Goal: Transaction & Acquisition: Purchase product/service

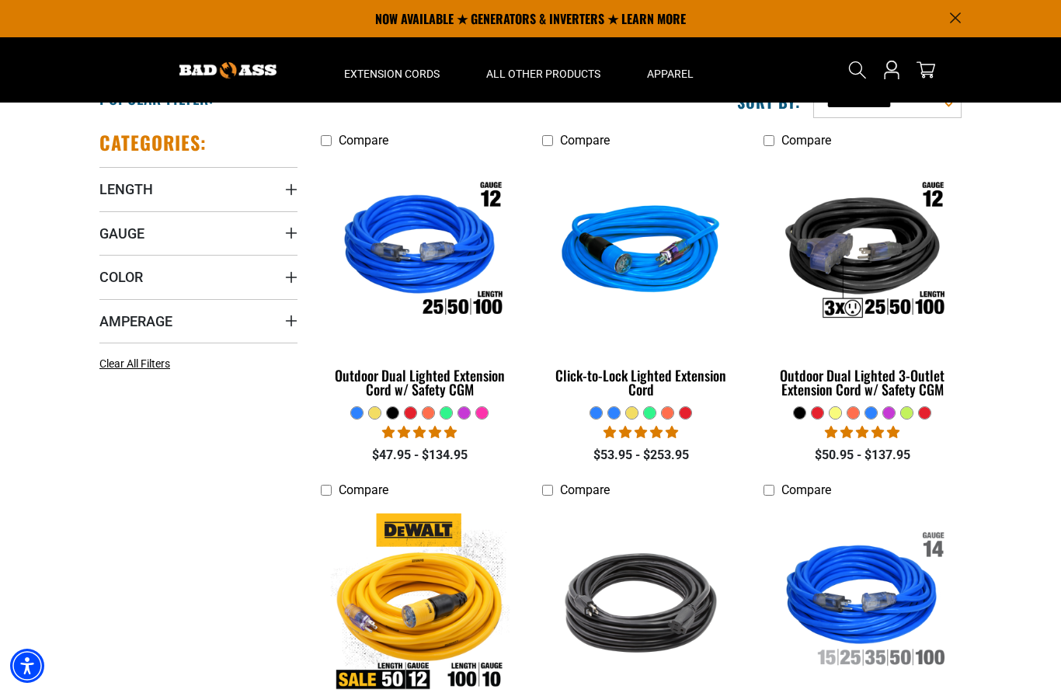
scroll to position [317, 0]
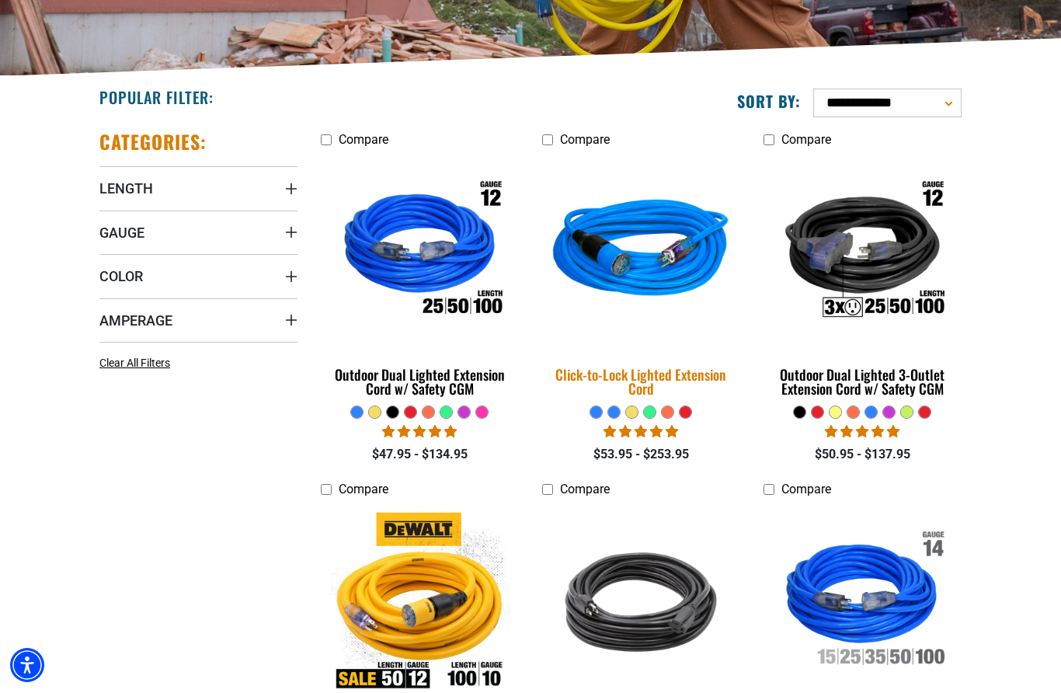
click at [681, 382] on div "Click-to-Lock Lighted Extension Cord" at bounding box center [641, 382] width 198 height 28
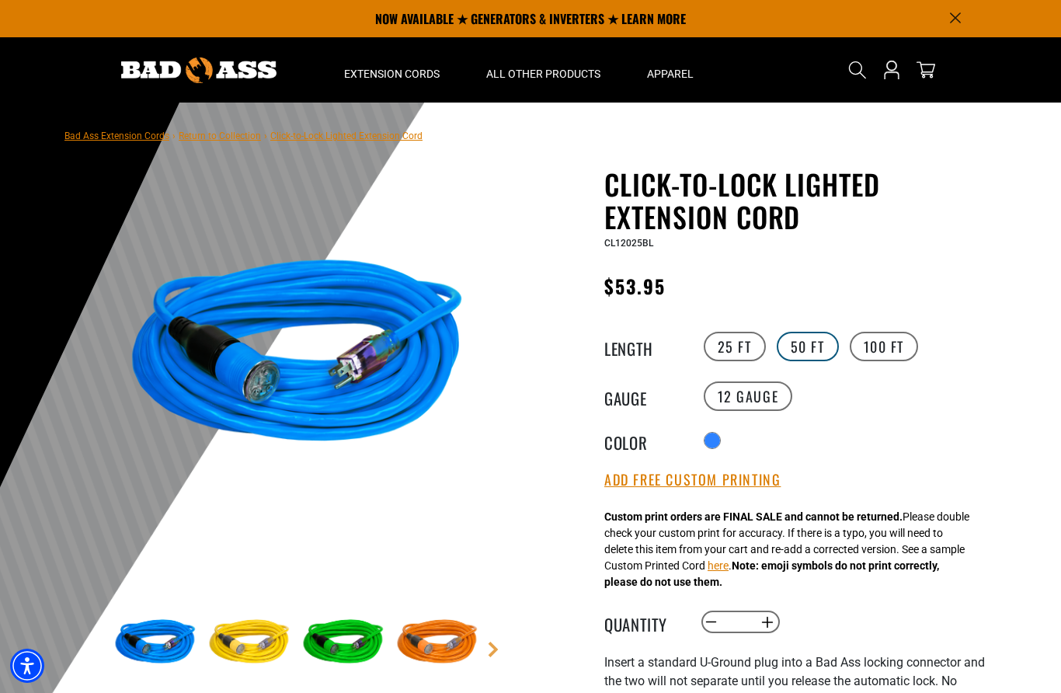
click at [823, 333] on label "50 FT" at bounding box center [808, 347] width 62 height 30
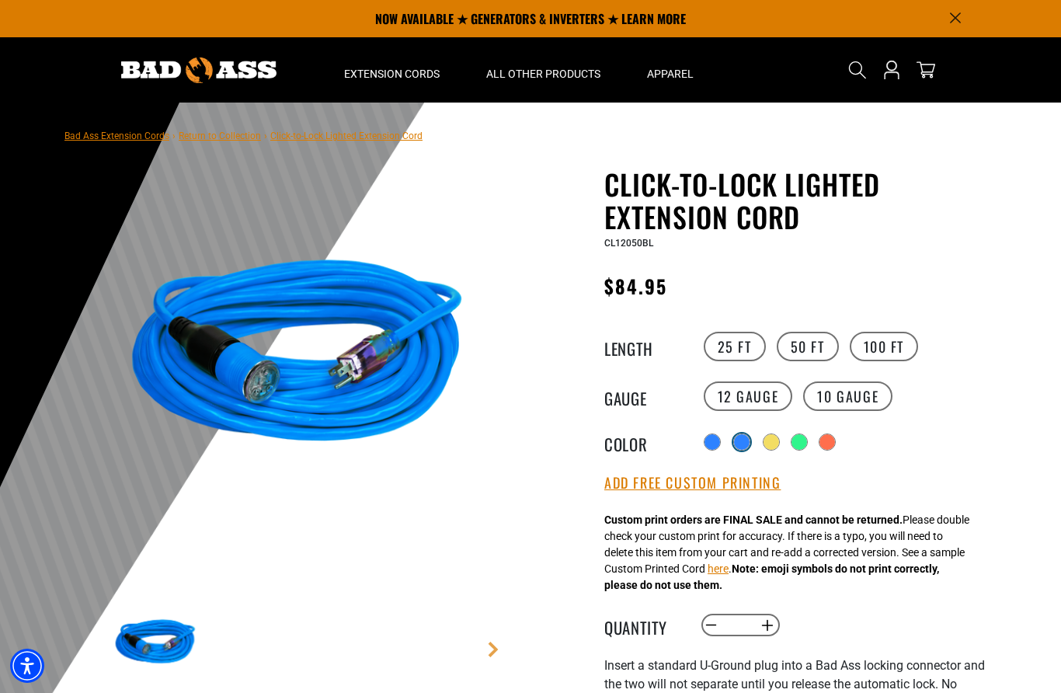
click at [750, 437] on div "products.product.variant_sold_out_or_unavailable" at bounding box center [742, 442] width 16 height 16
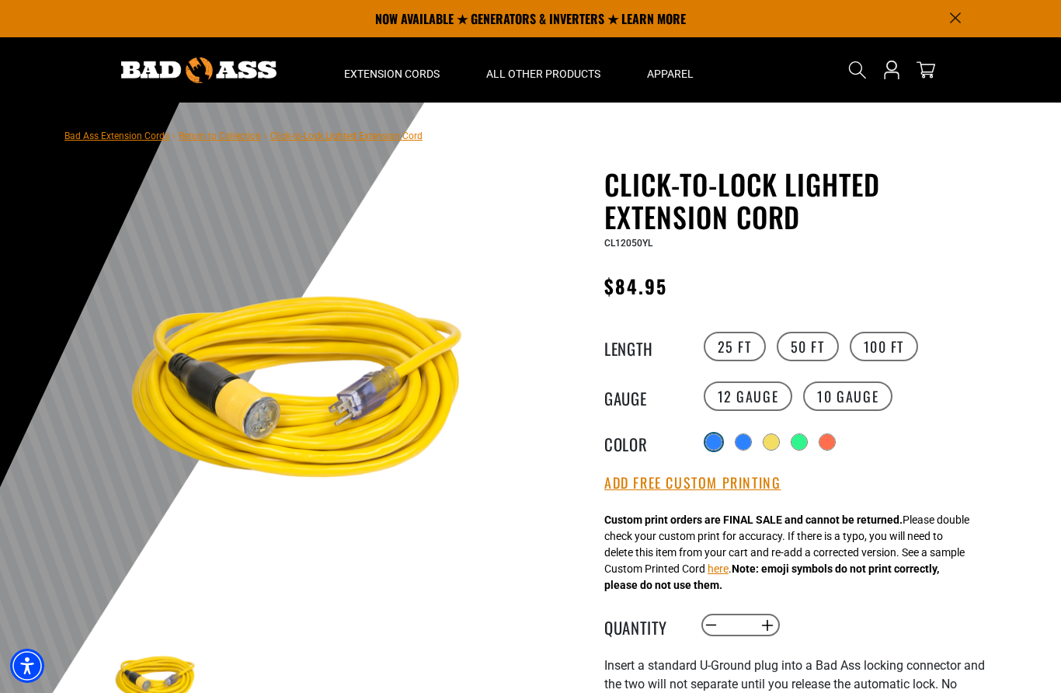
click at [704, 449] on div "Radio button products.product.variant_sold_out_or_unavailable products.product.…" at bounding box center [843, 442] width 286 height 28
click at [721, 434] on div at bounding box center [713, 442] width 17 height 17
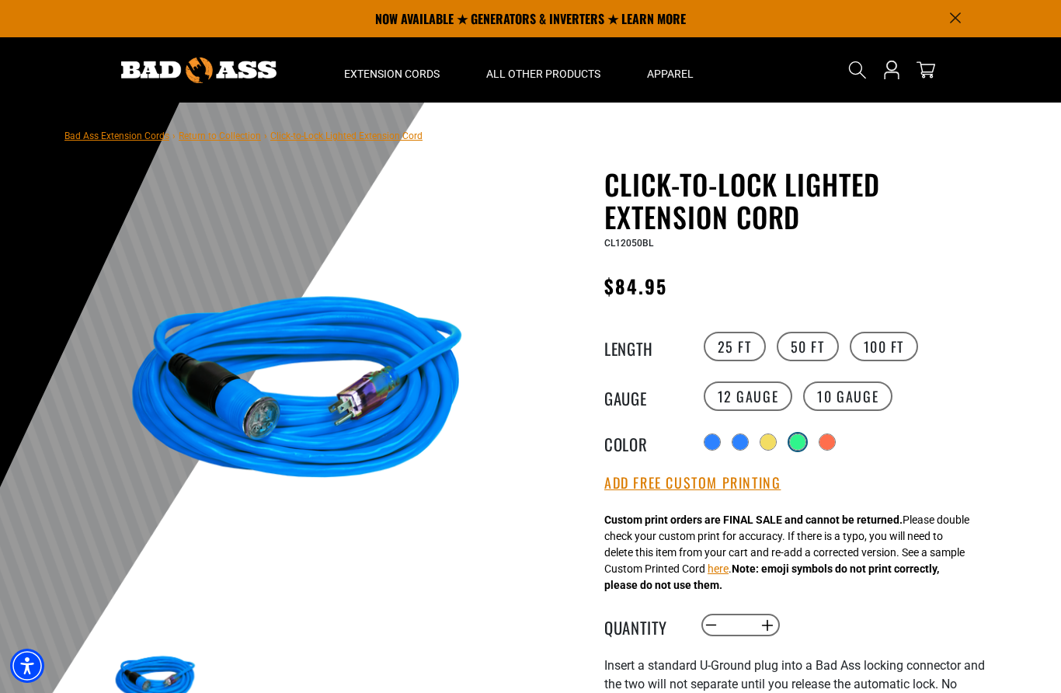
click at [806, 447] on div "products.product.variant_sold_out_or_unavailable" at bounding box center [798, 442] width 16 height 16
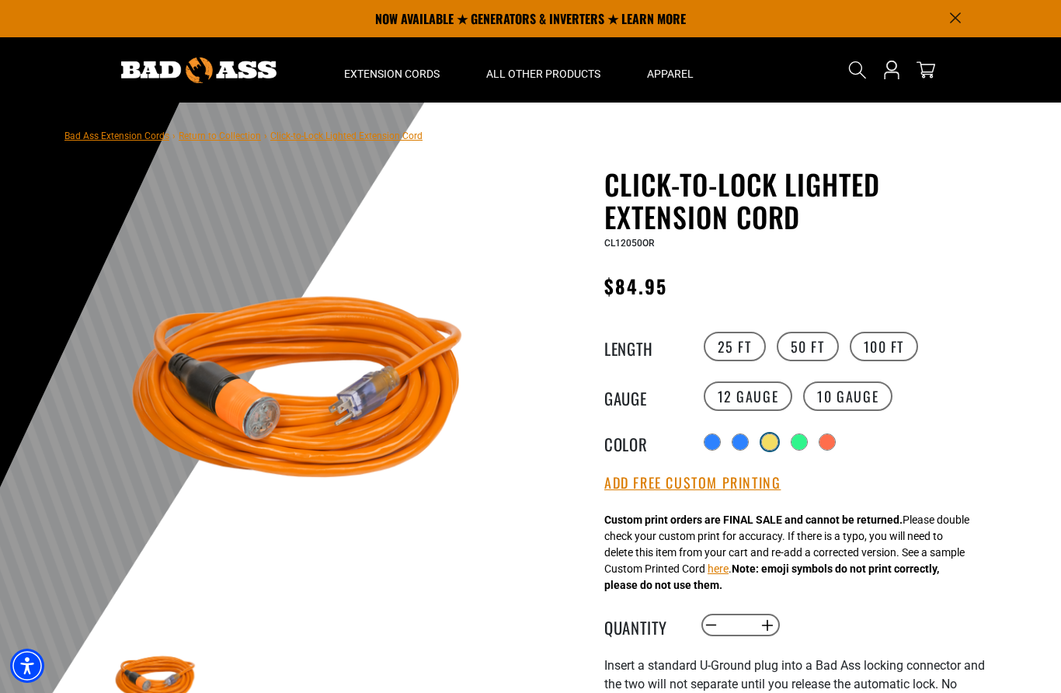
click at [766, 440] on div "products.product.variant_sold_out_or_unavailable" at bounding box center [770, 442] width 16 height 16
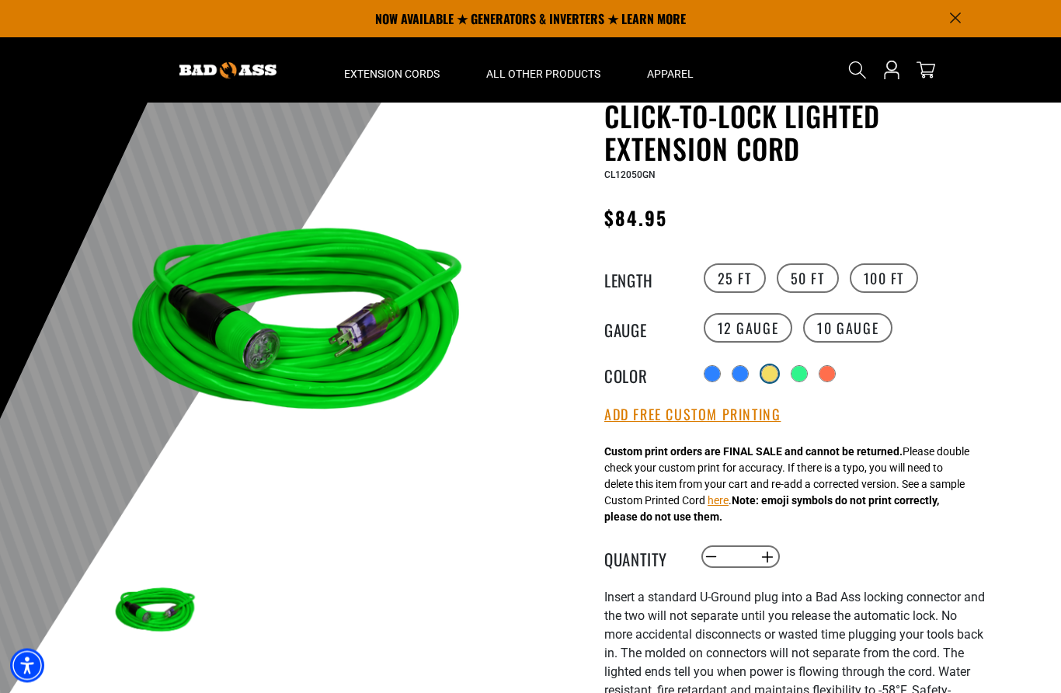
scroll to position [37, 0]
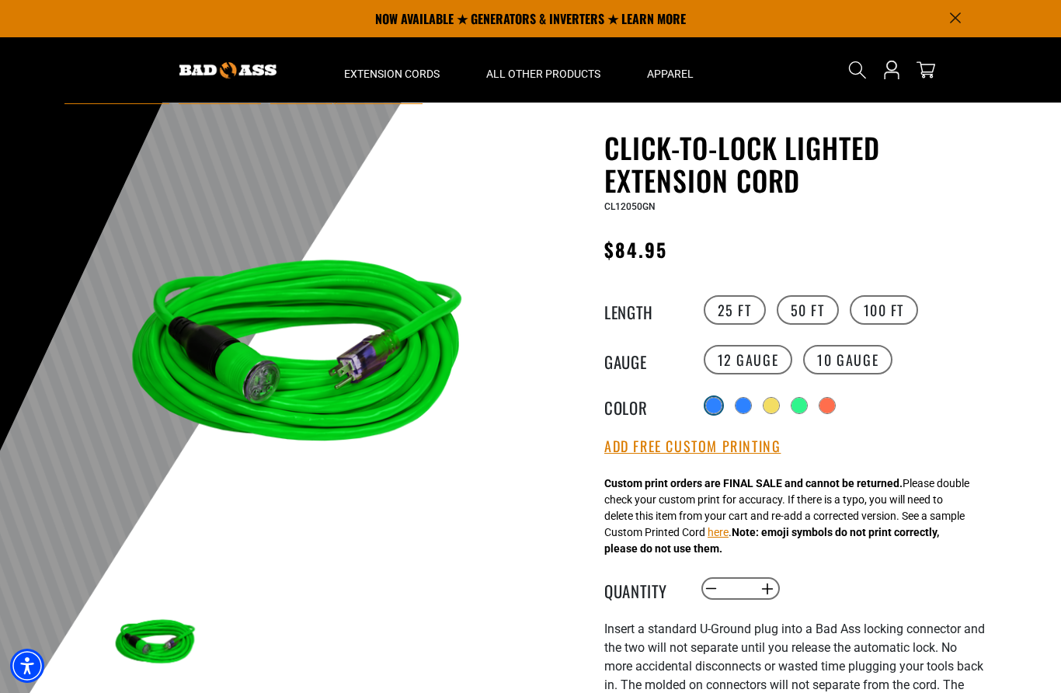
click at [715, 399] on div at bounding box center [714, 406] width 16 height 16
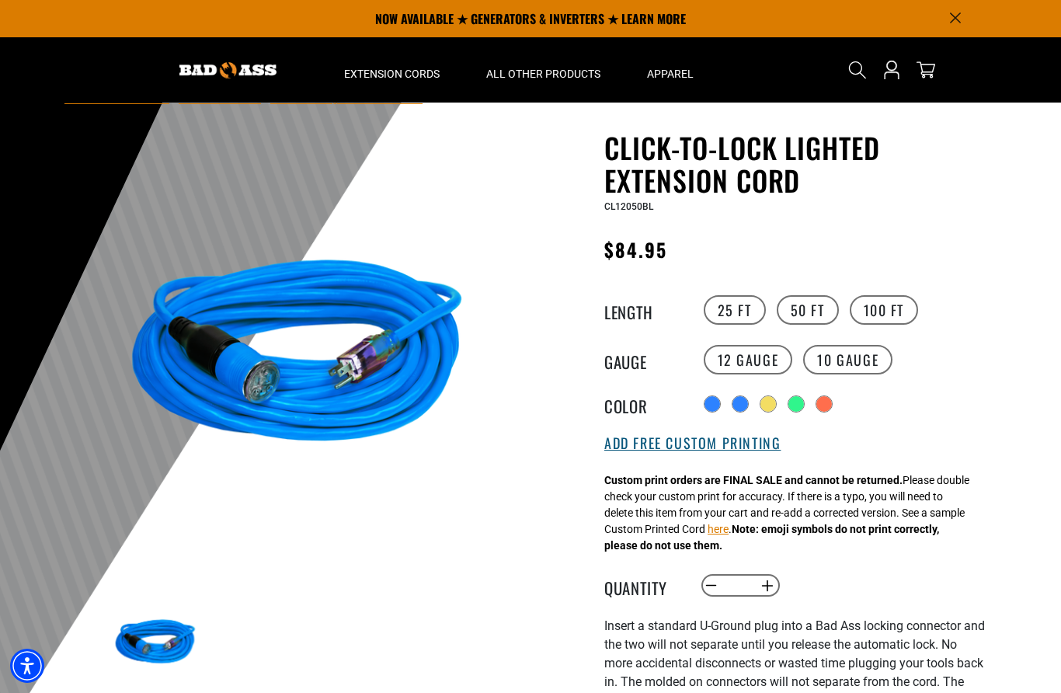
click at [713, 437] on button "Add Free Custom Printing" at bounding box center [692, 443] width 176 height 17
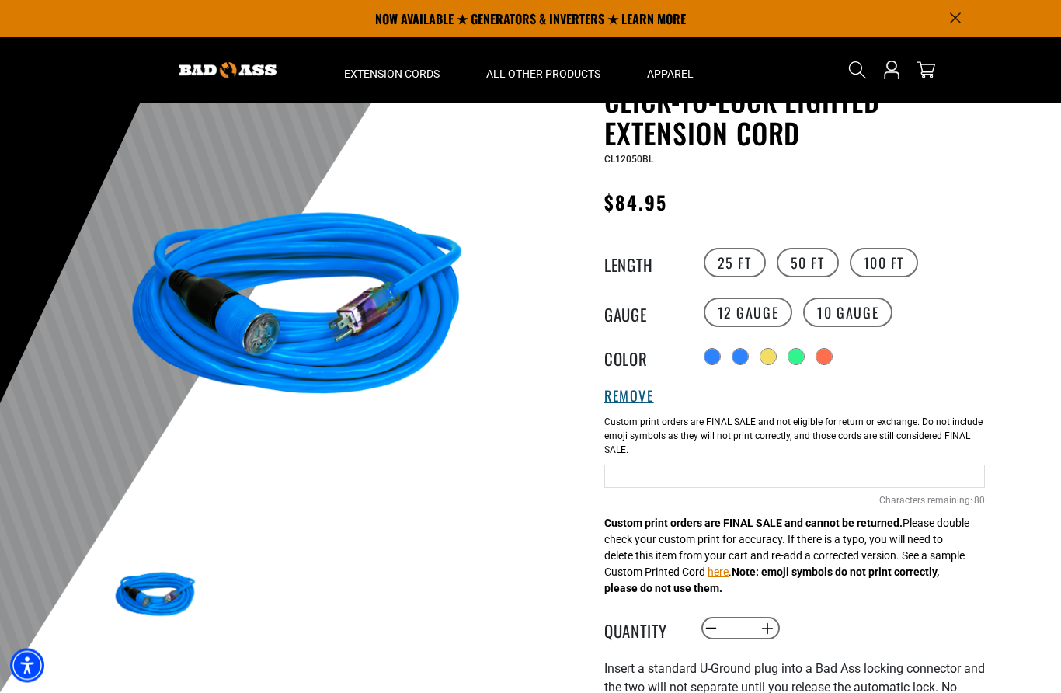
scroll to position [90, 0]
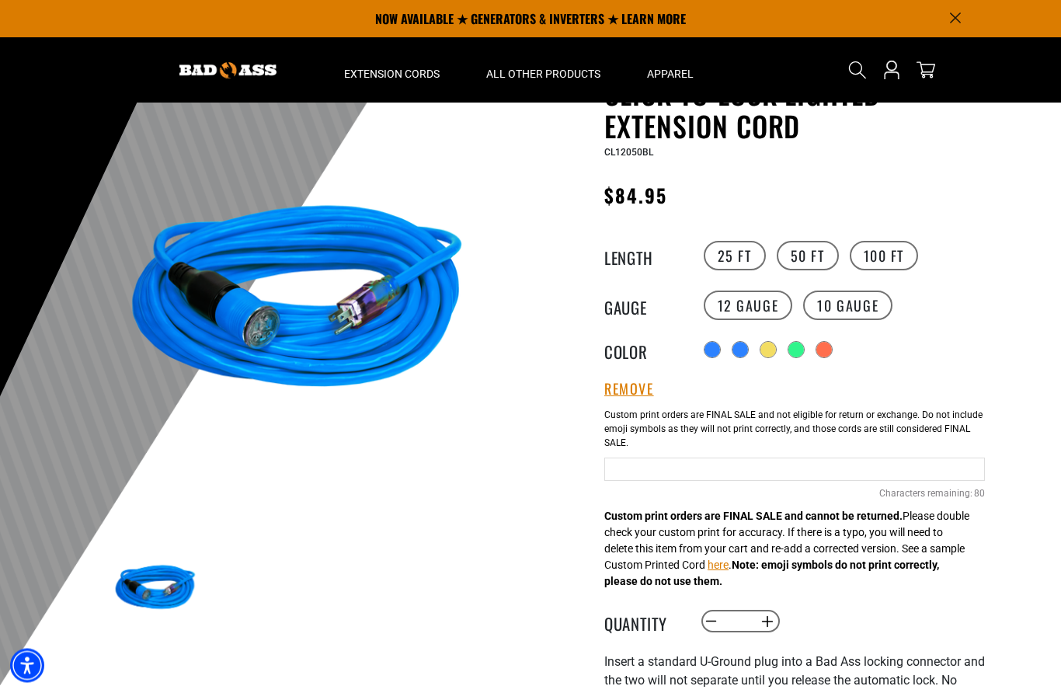
click at [663, 482] on input "Blue Cables" at bounding box center [794, 469] width 381 height 23
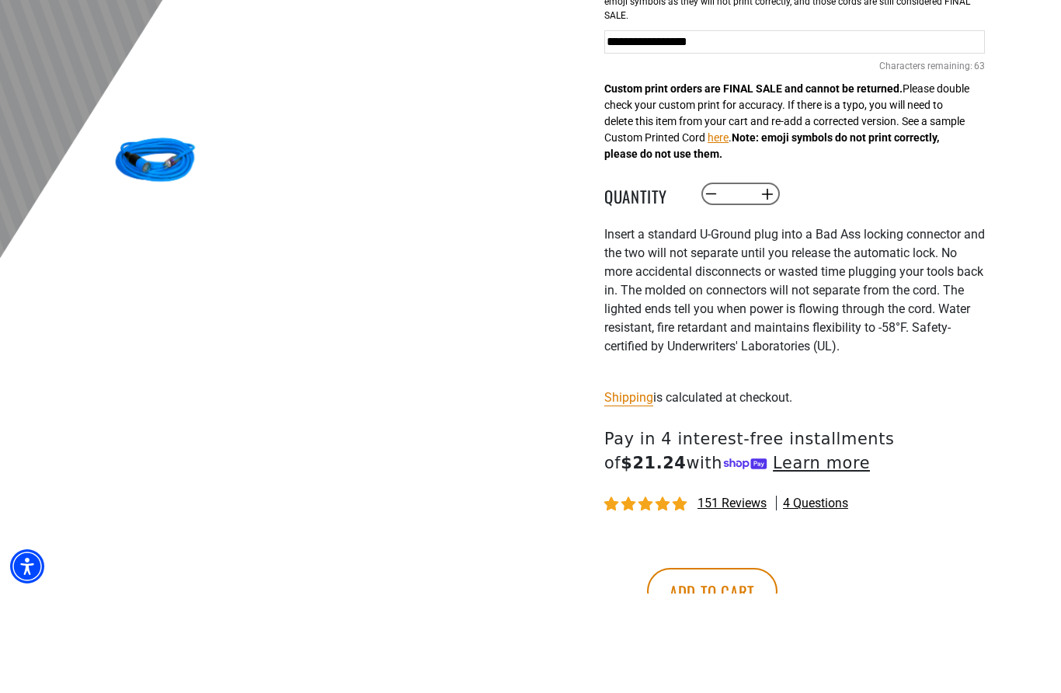
scroll to position [438, 0]
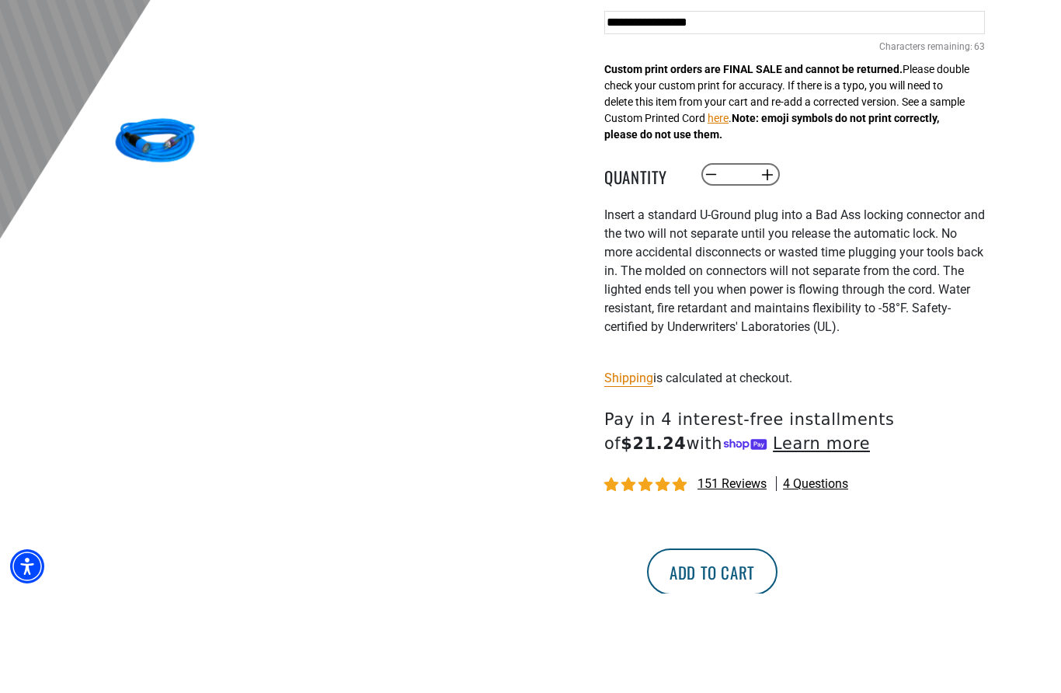
type input "**********"
click at [778, 648] on button "Add to cart" at bounding box center [712, 671] width 131 height 47
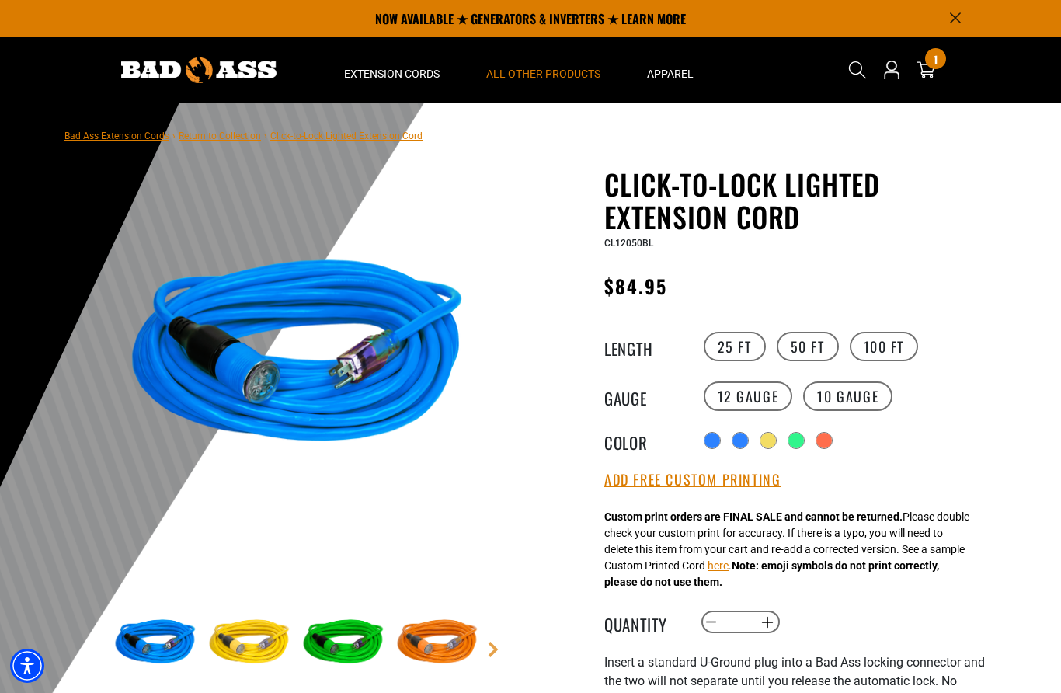
click at [558, 94] on div "All Other Products Plugs & Connectors Twist Lock Straight Blade" at bounding box center [543, 248] width 161 height 328
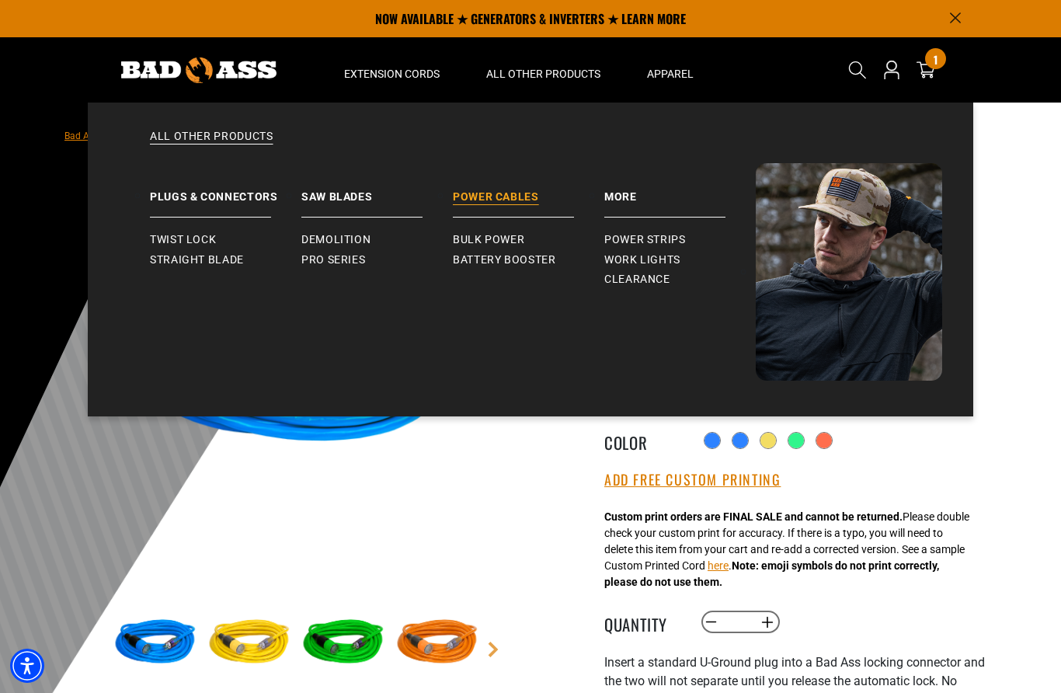
click at [514, 211] on link "Power Cables" at bounding box center [528, 190] width 151 height 54
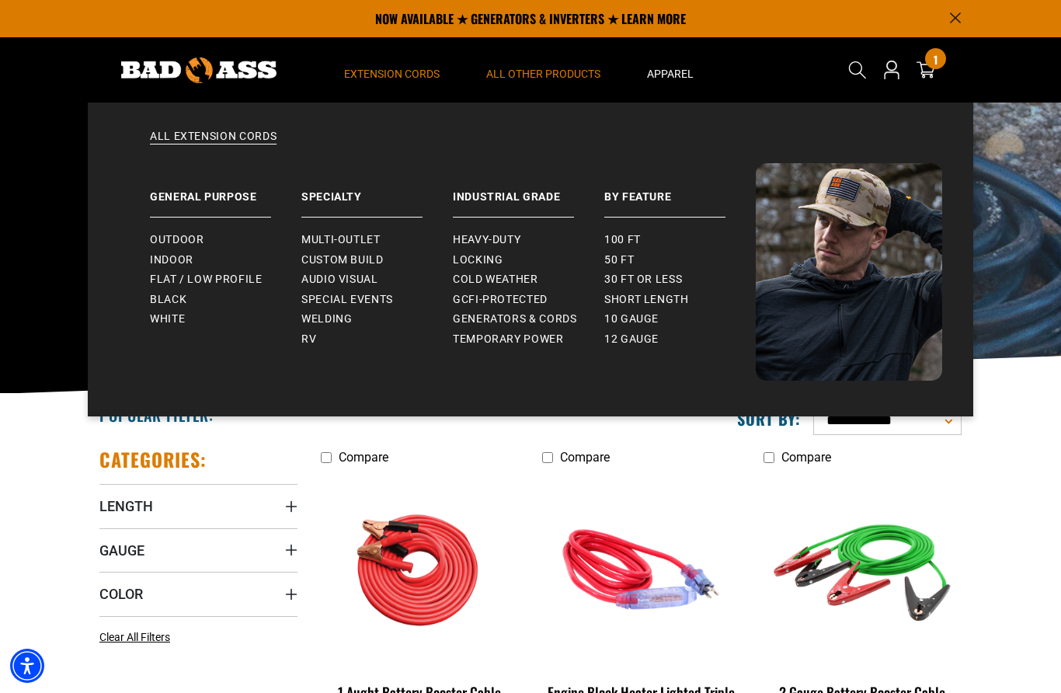
click at [429, 74] on span "Extension Cords" at bounding box center [392, 74] width 96 height 14
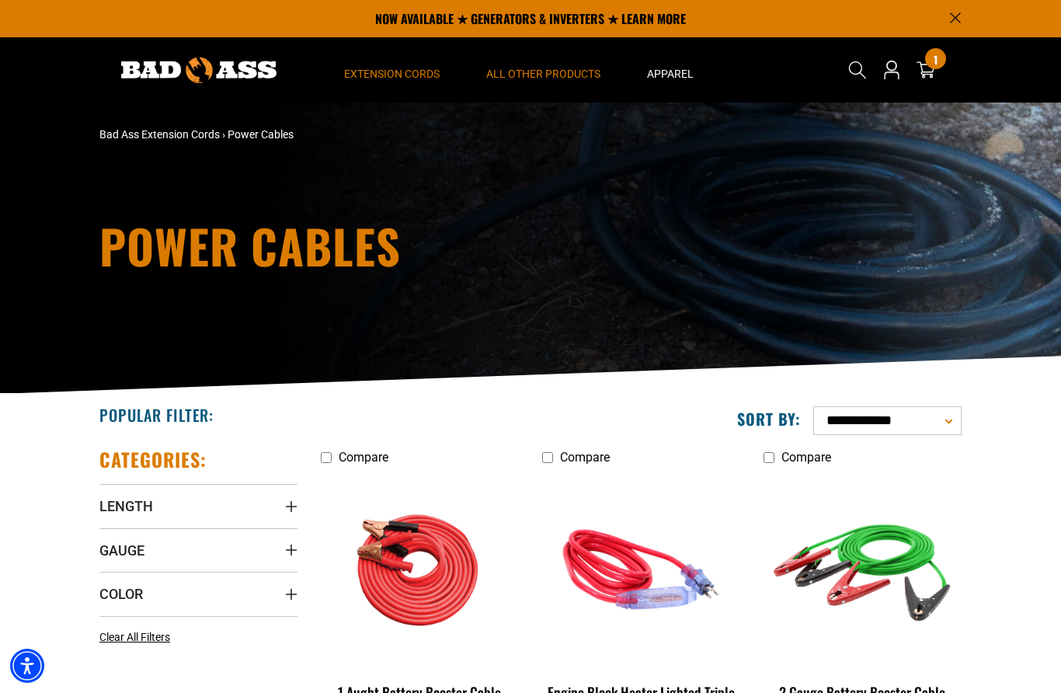
click at [406, 67] on span "Extension Cords" at bounding box center [392, 74] width 96 height 14
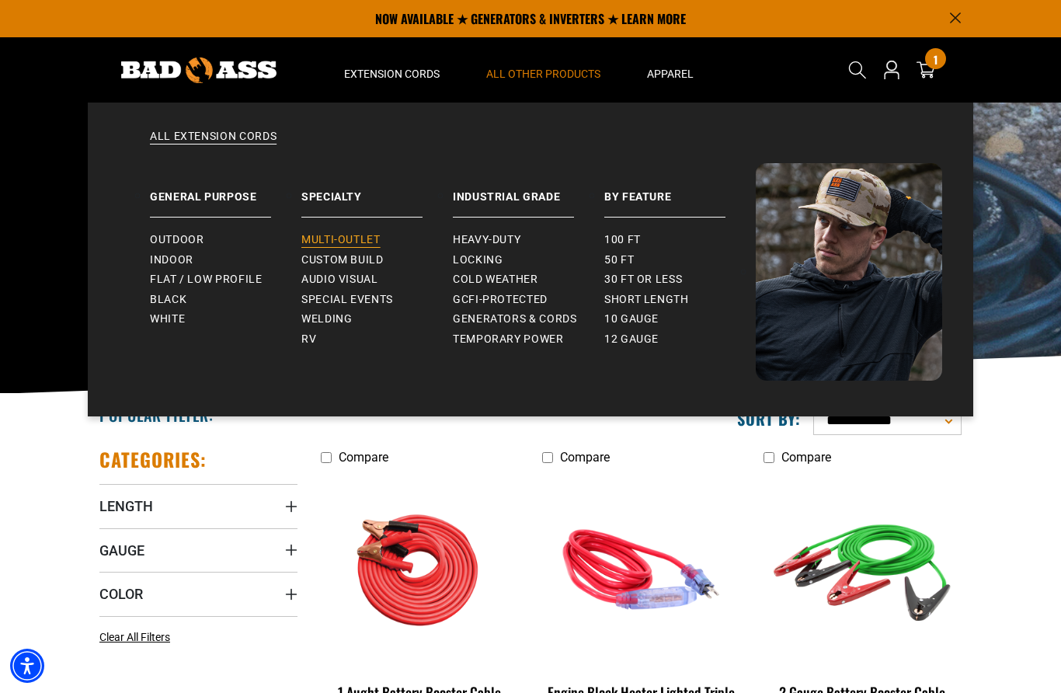
click at [371, 234] on span "Multi-Outlet" at bounding box center [340, 240] width 79 height 14
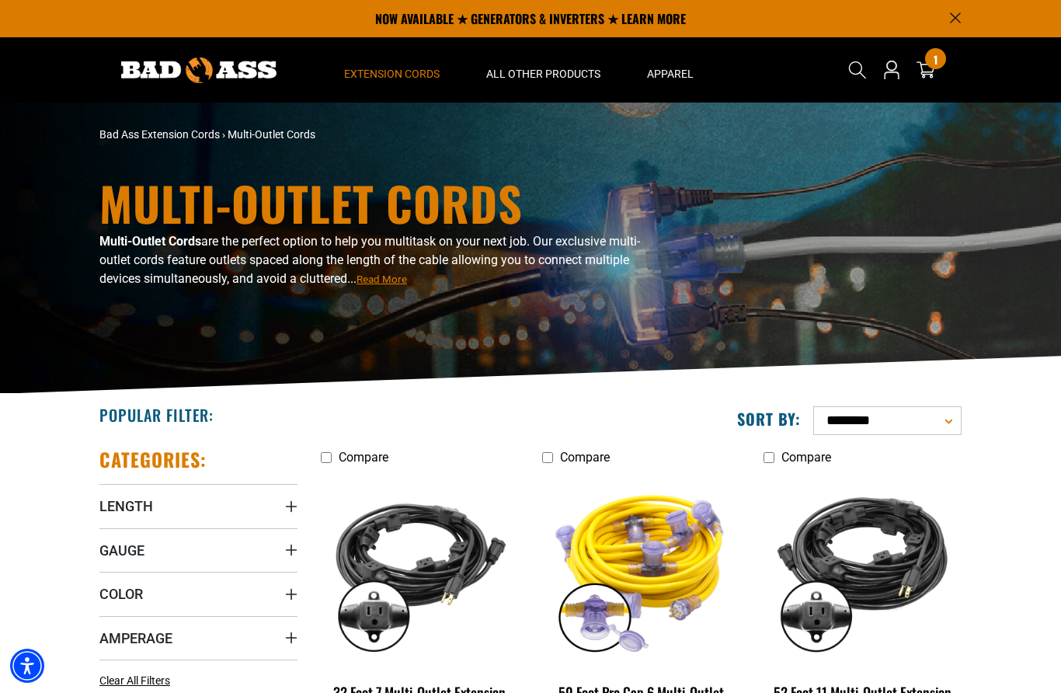
click at [402, 71] on span "Extension Cords" at bounding box center [392, 74] width 96 height 14
click at [418, 66] on summary "Extension Cords" at bounding box center [392, 69] width 142 height 65
click at [425, 78] on span "Extension Cords" at bounding box center [392, 74] width 96 height 14
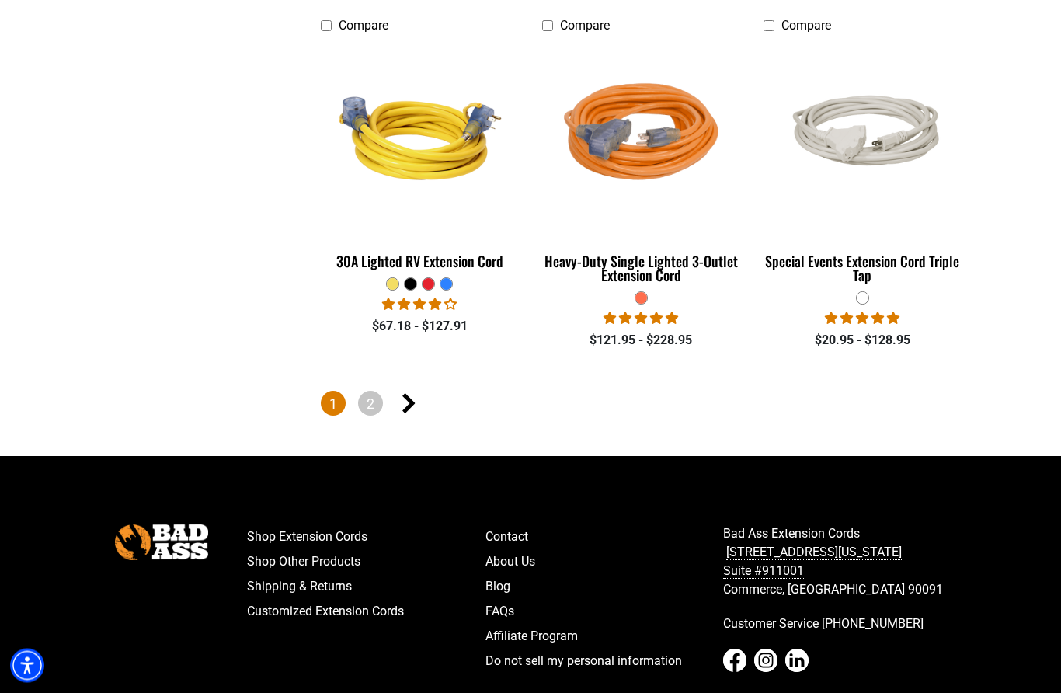
scroll to position [3691, 0]
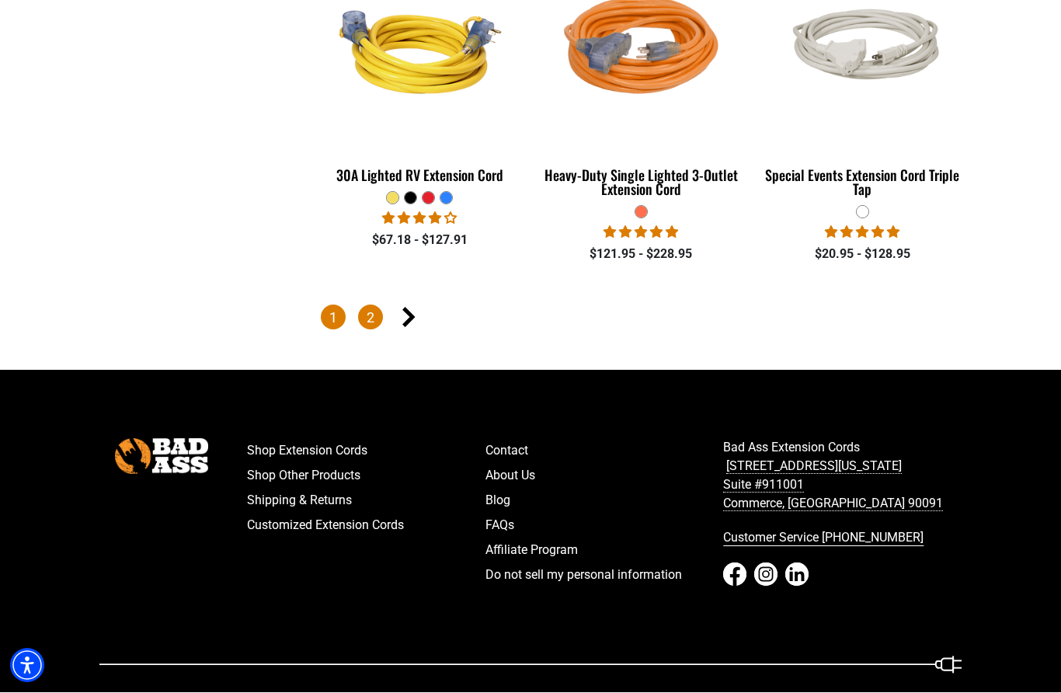
click at [375, 317] on link "2" at bounding box center [370, 317] width 25 height 25
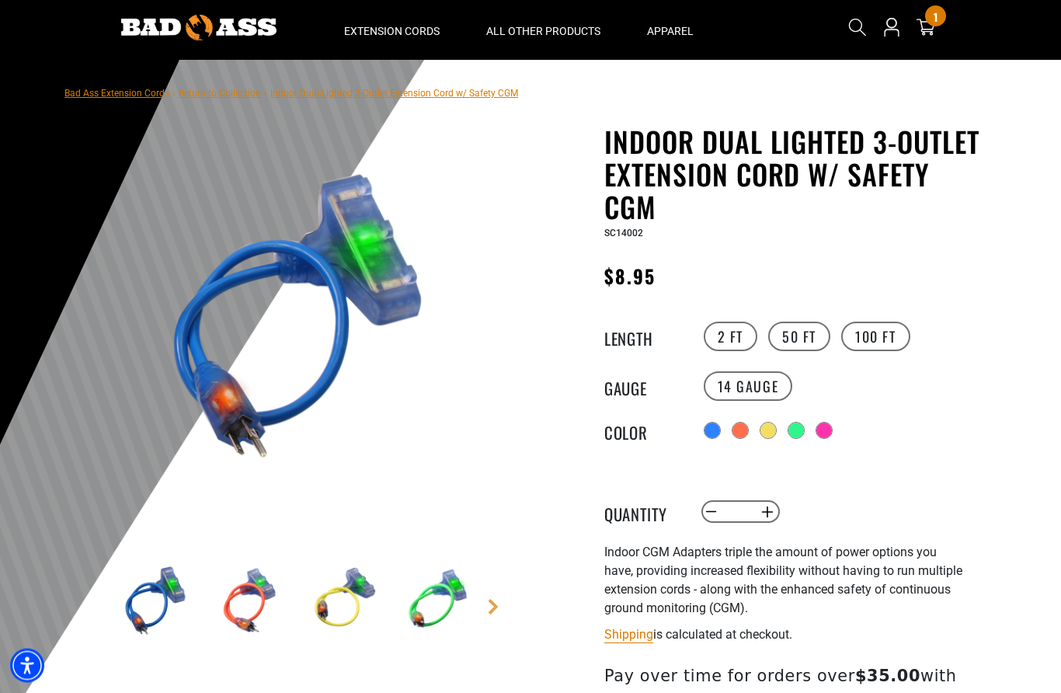
scroll to position [43, 0]
click at [751, 385] on label "14 Gauge" at bounding box center [748, 386] width 89 height 30
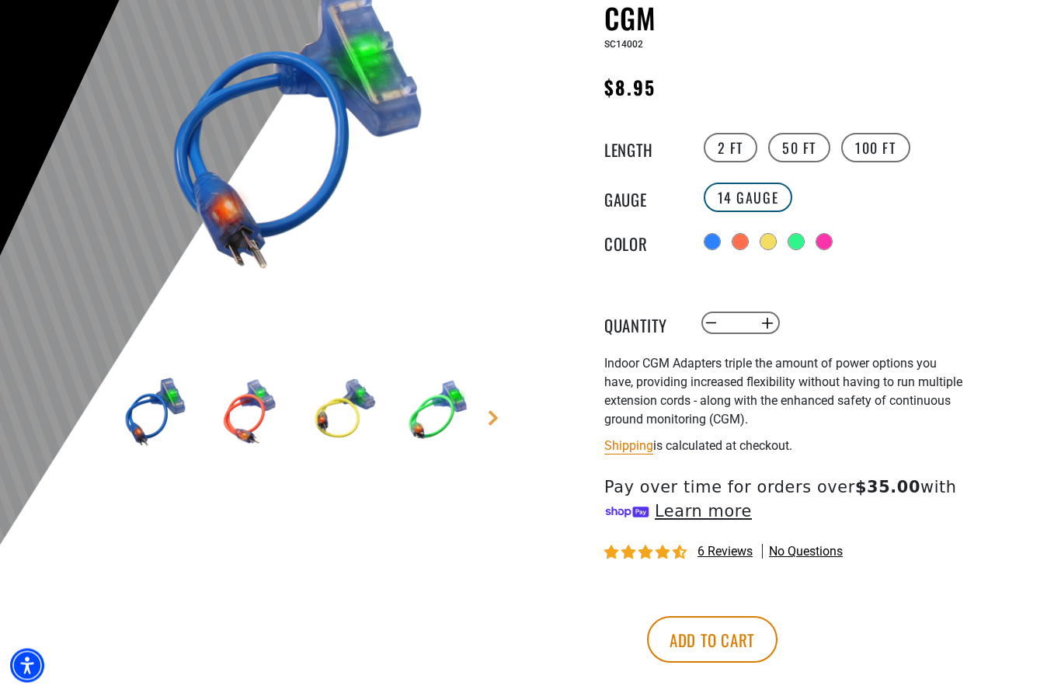
scroll to position [232, 0]
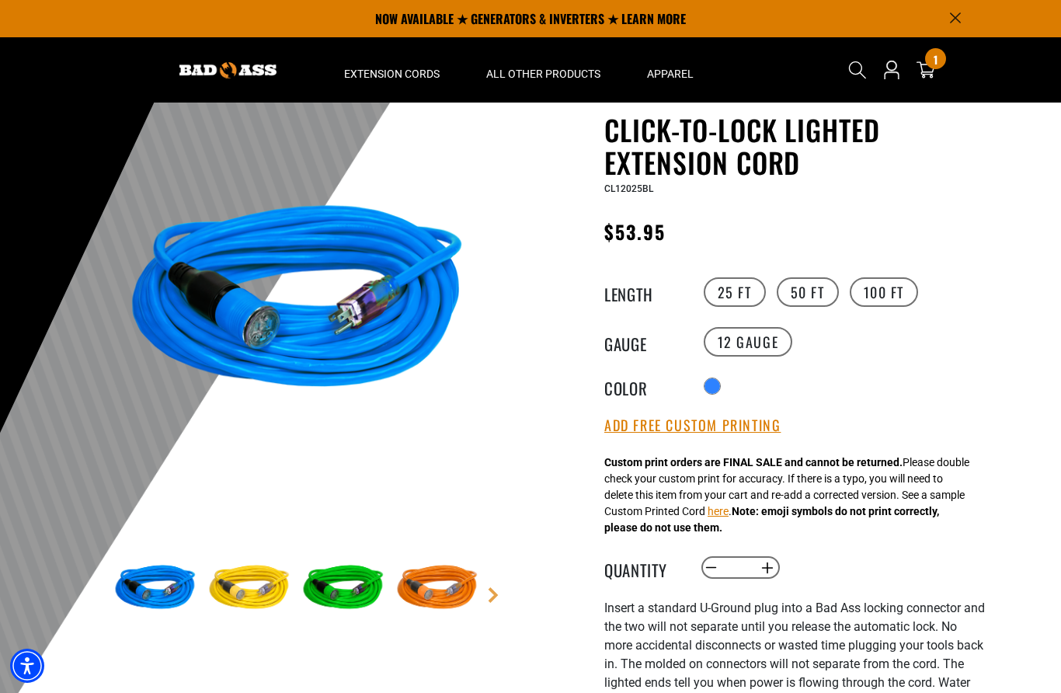
scroll to position [35, 0]
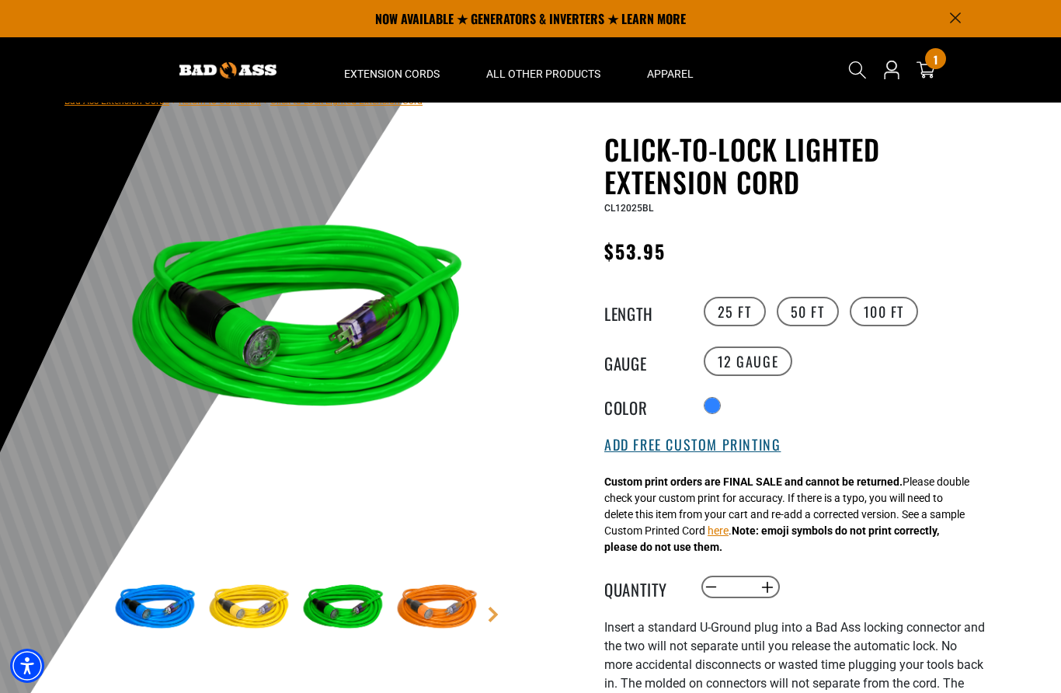
click at [714, 445] on button "Add Free Custom Printing" at bounding box center [692, 445] width 176 height 17
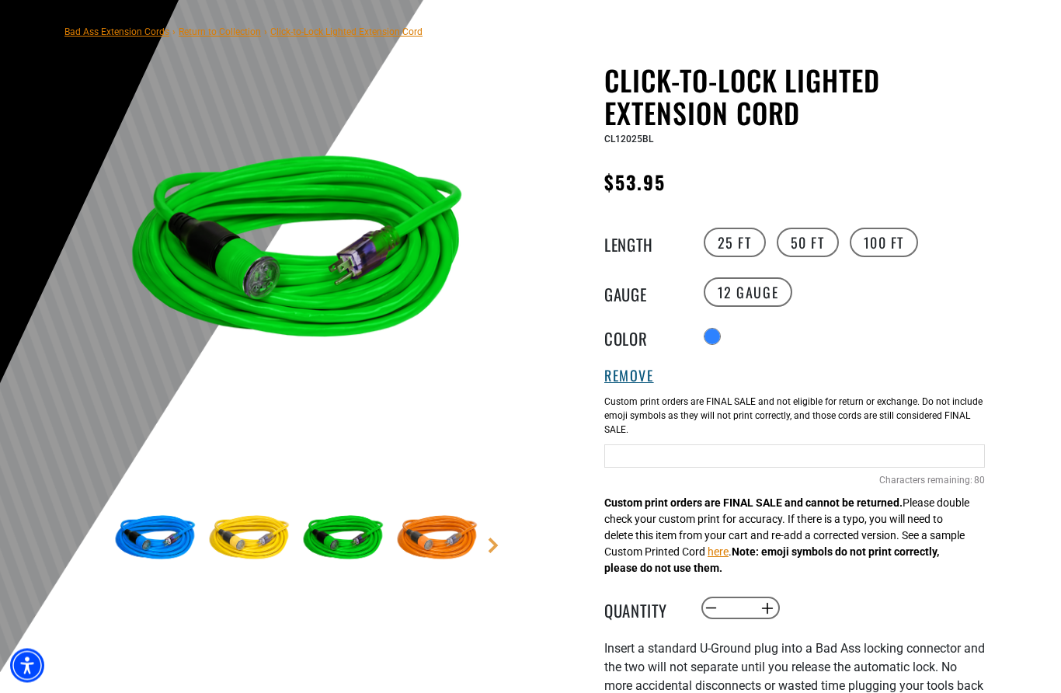
scroll to position [104, 0]
click at [663, 460] on input "Blue Cables" at bounding box center [794, 455] width 381 height 23
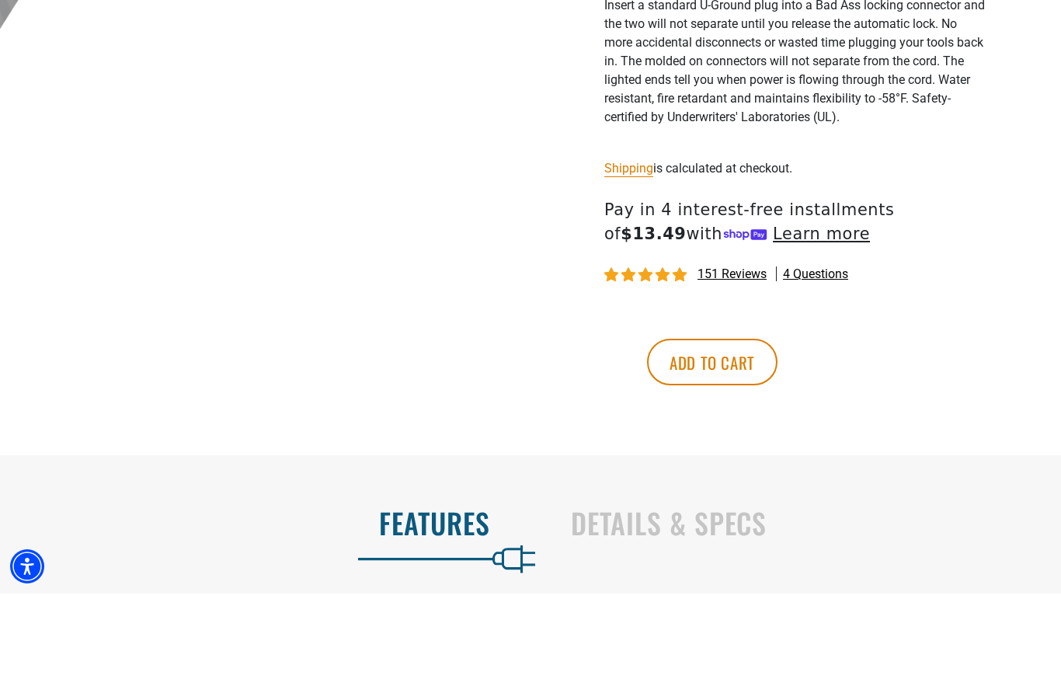
scroll to position [663, 0]
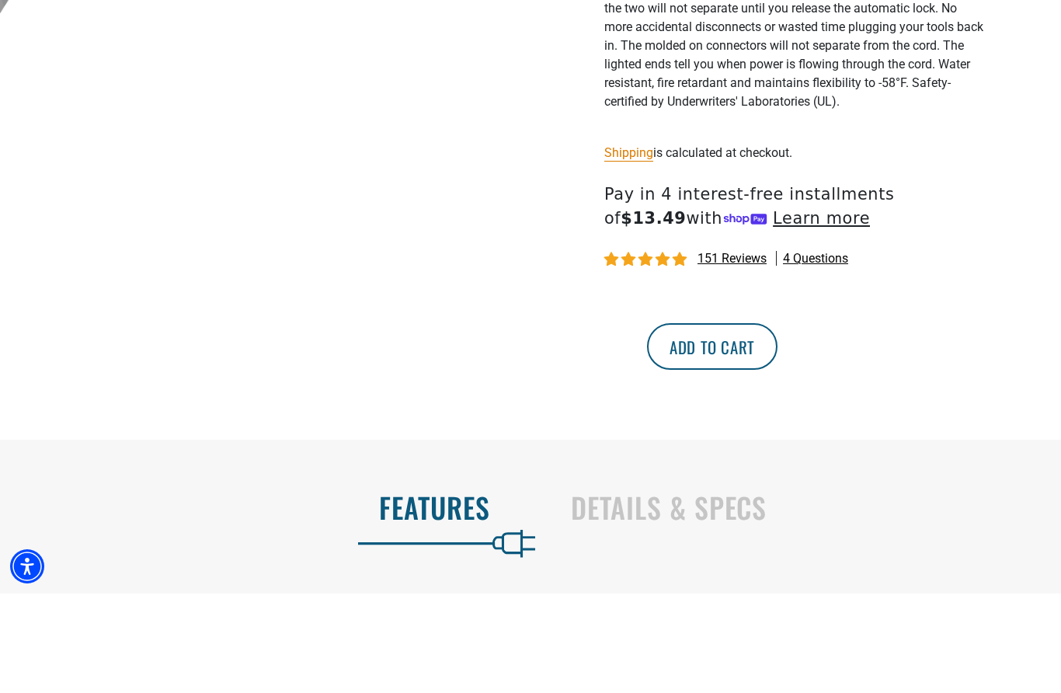
type input "**********"
click at [778, 423] on button "Add to cart" at bounding box center [712, 446] width 131 height 47
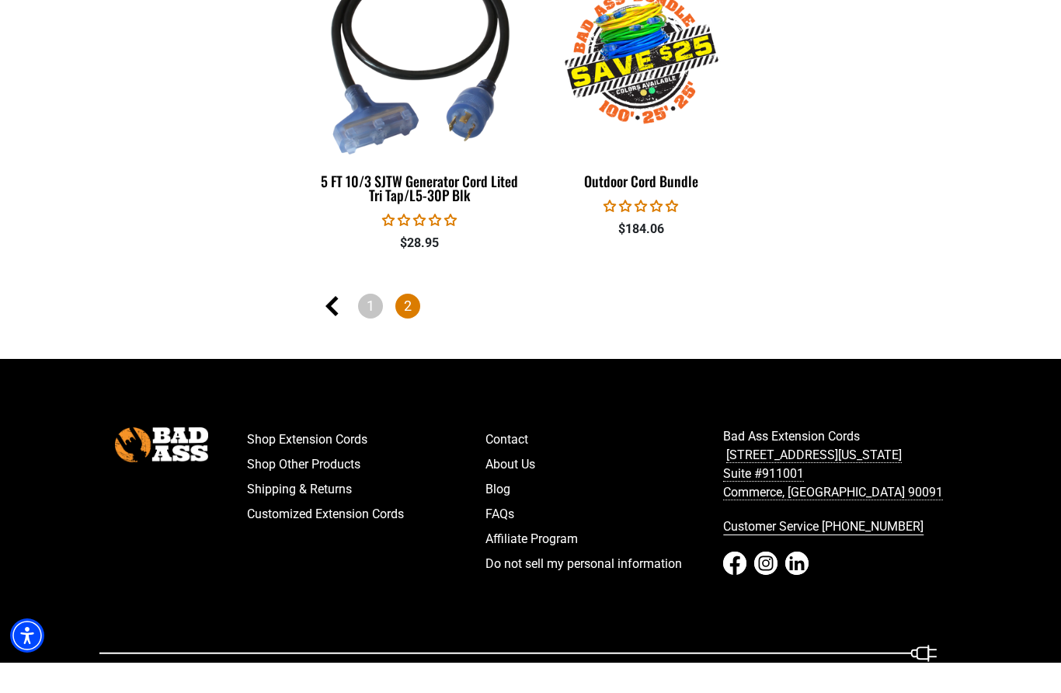
scroll to position [1621, 0]
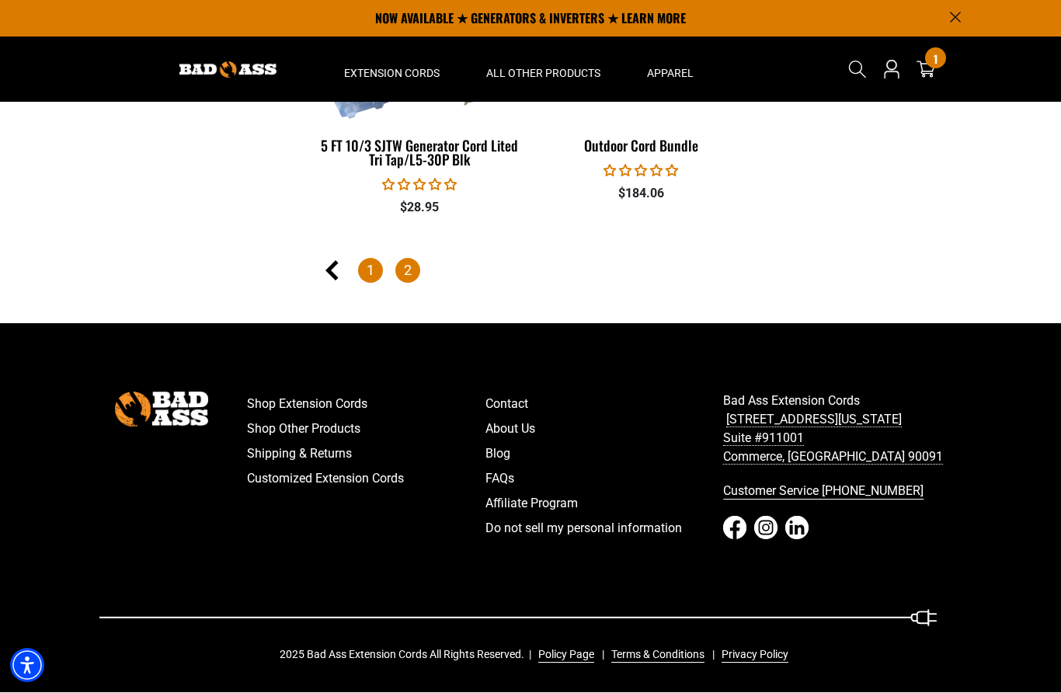
click at [371, 260] on link "1" at bounding box center [370, 271] width 25 height 25
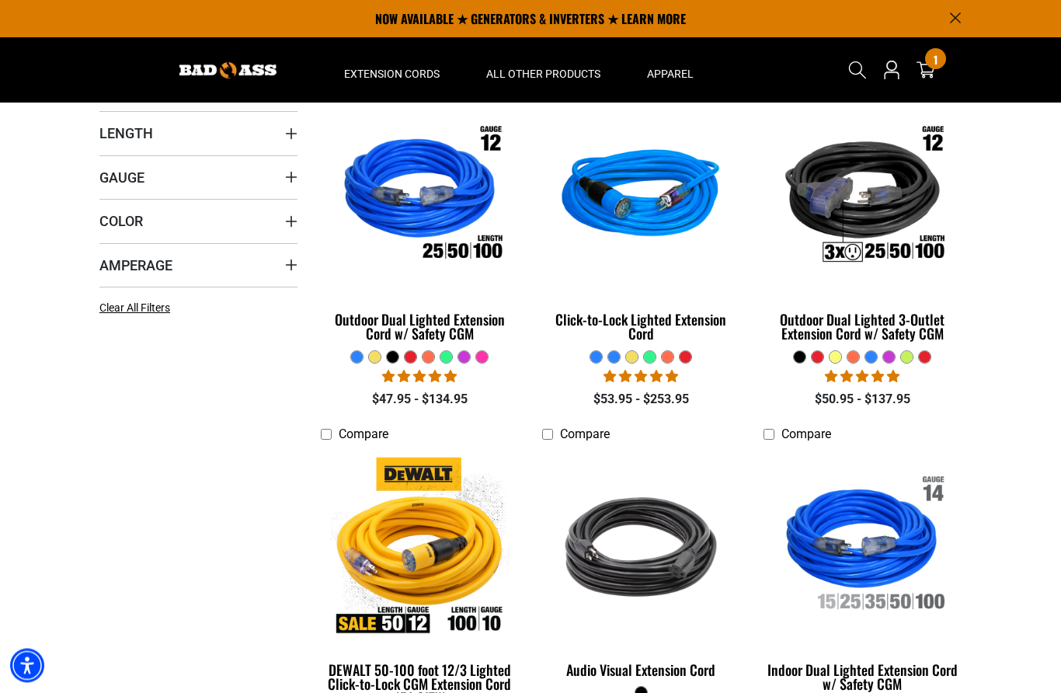
scroll to position [373, 0]
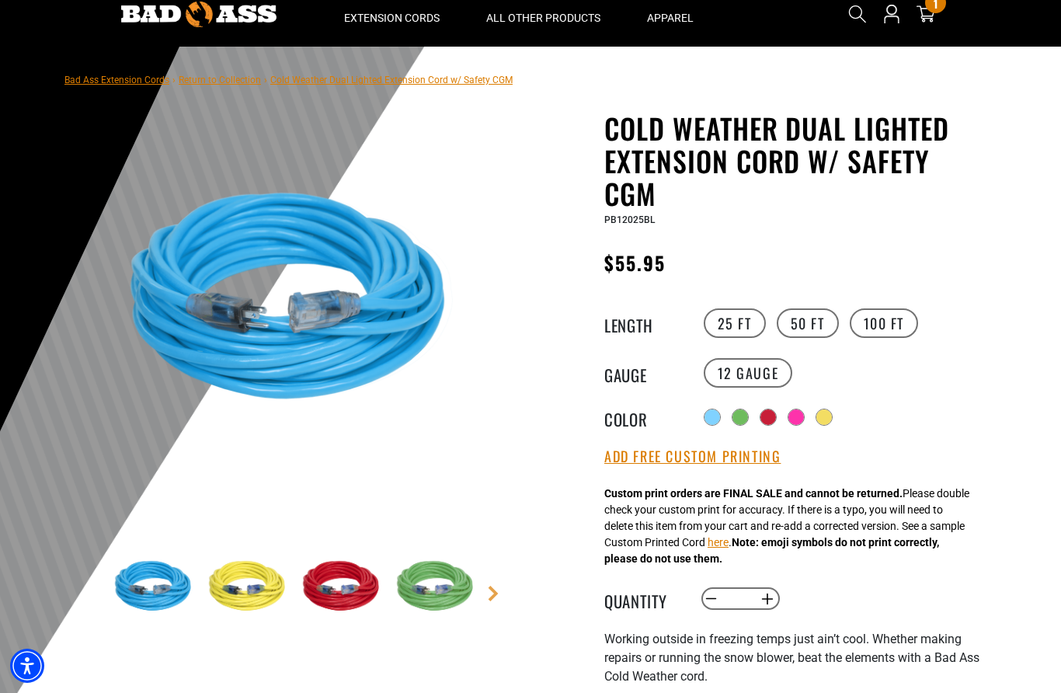
scroll to position [87, 0]
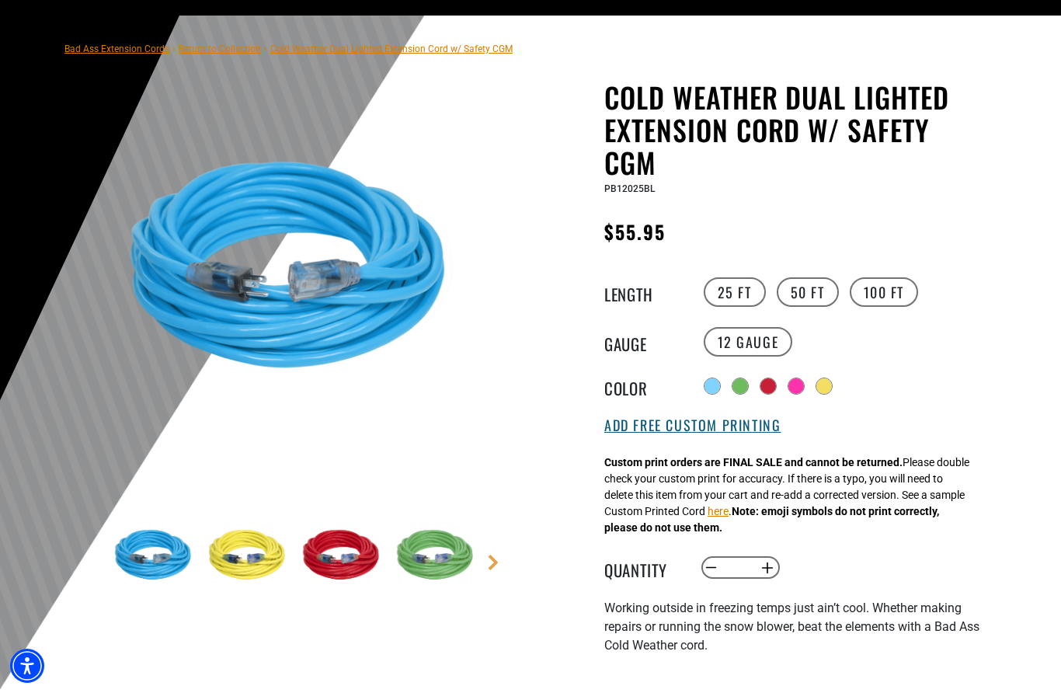
click at [733, 434] on button "Add Free Custom Printing" at bounding box center [692, 425] width 176 height 17
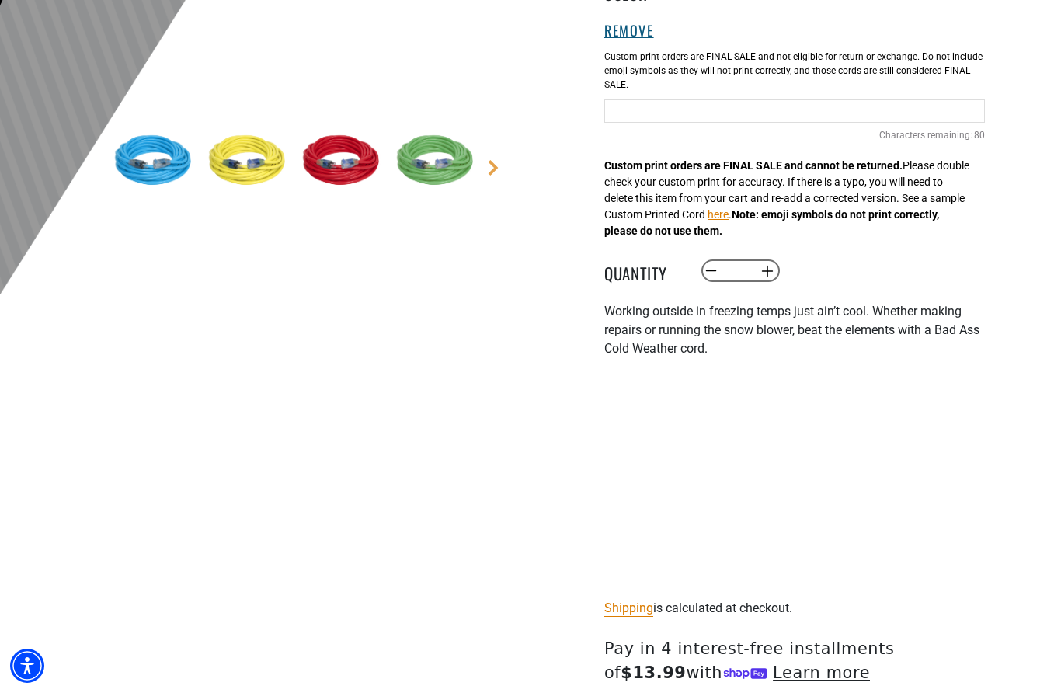
scroll to position [479, 0]
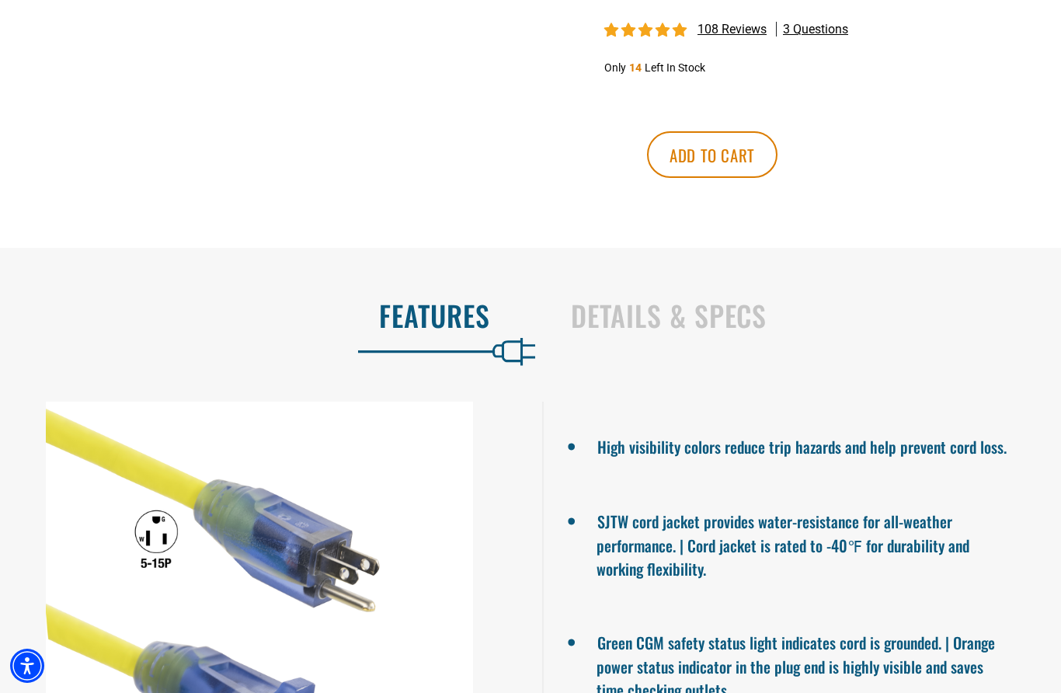
scroll to position [873, 0]
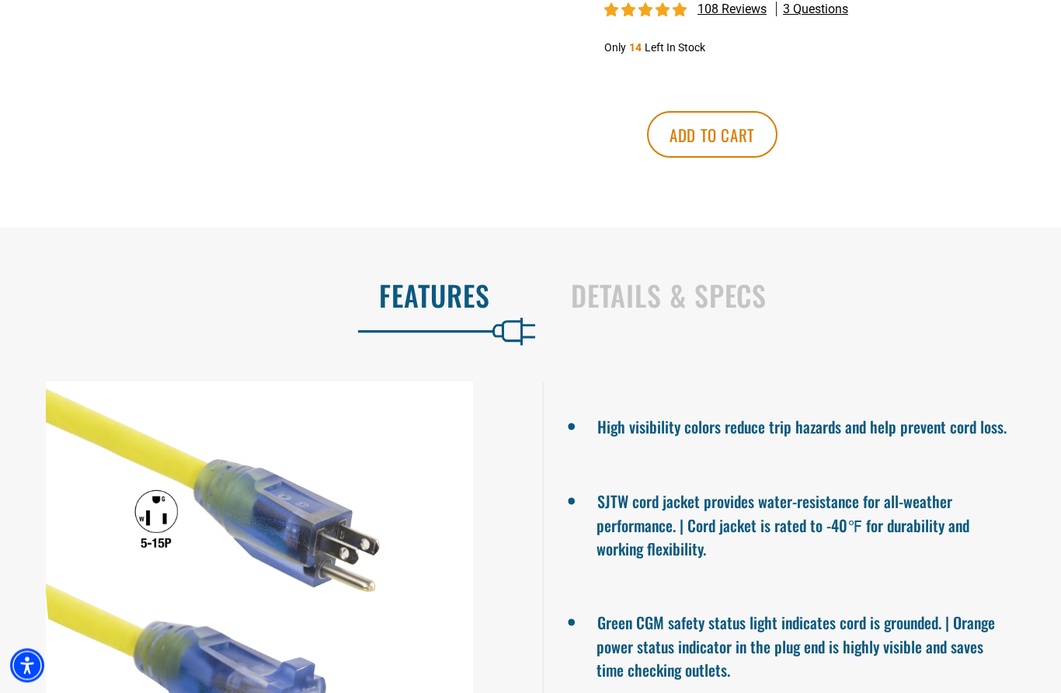
click at [284, 396] on div "High visibility colors reduce trip hazards and help prevent cord loss. SJTW cor…" at bounding box center [530, 596] width 1061 height 452
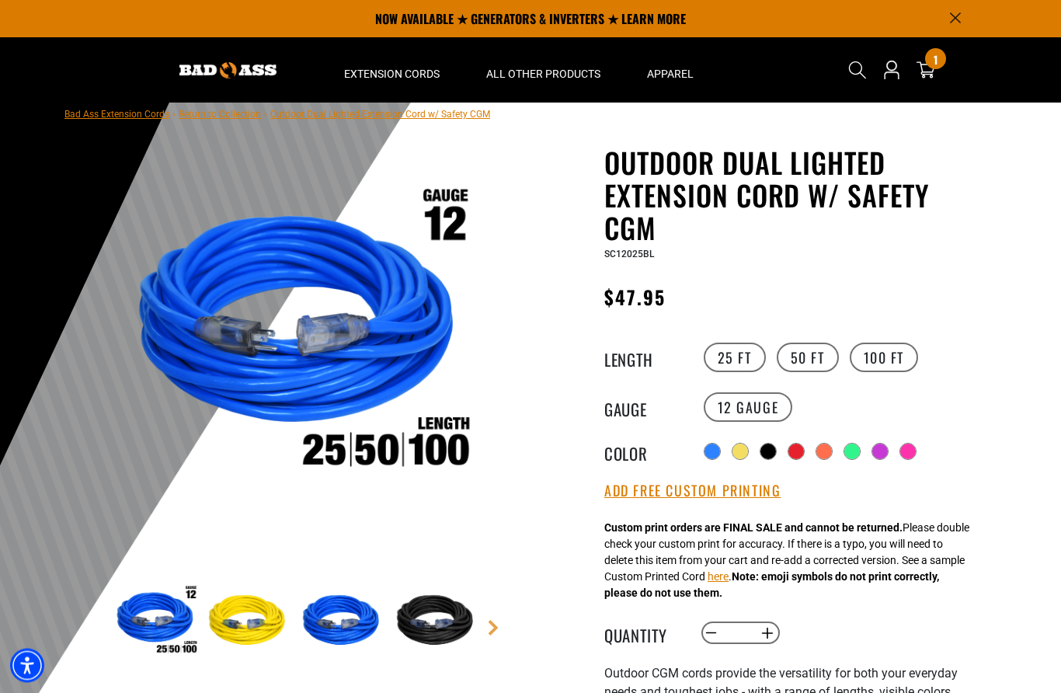
scroll to position [0, 0]
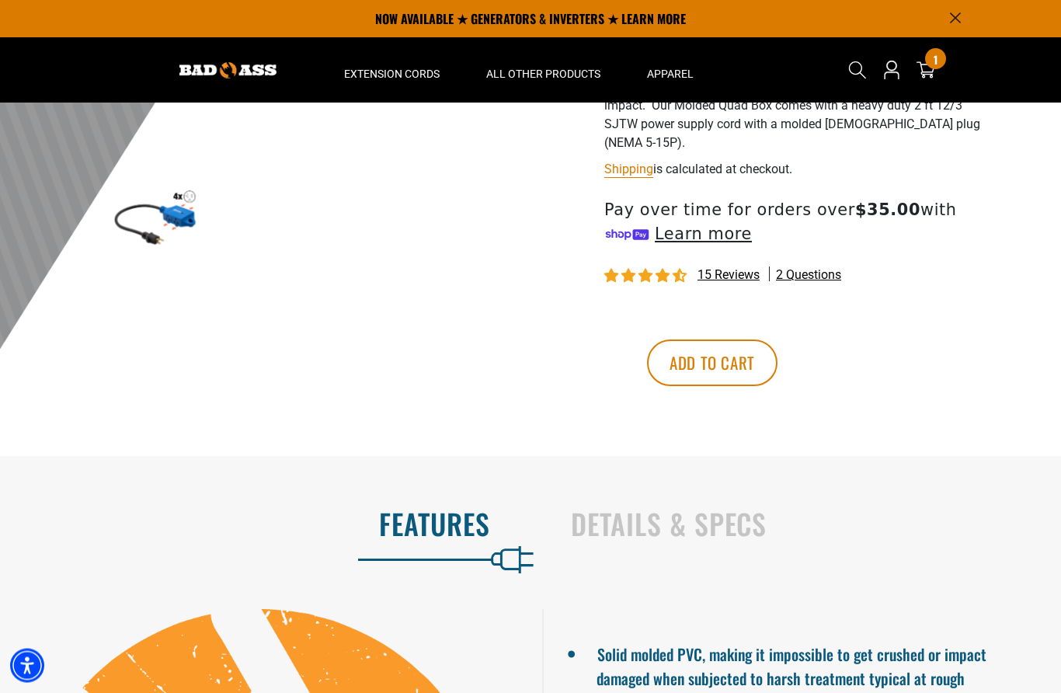
scroll to position [427, 0]
click at [778, 360] on button "Add to cart" at bounding box center [712, 363] width 131 height 47
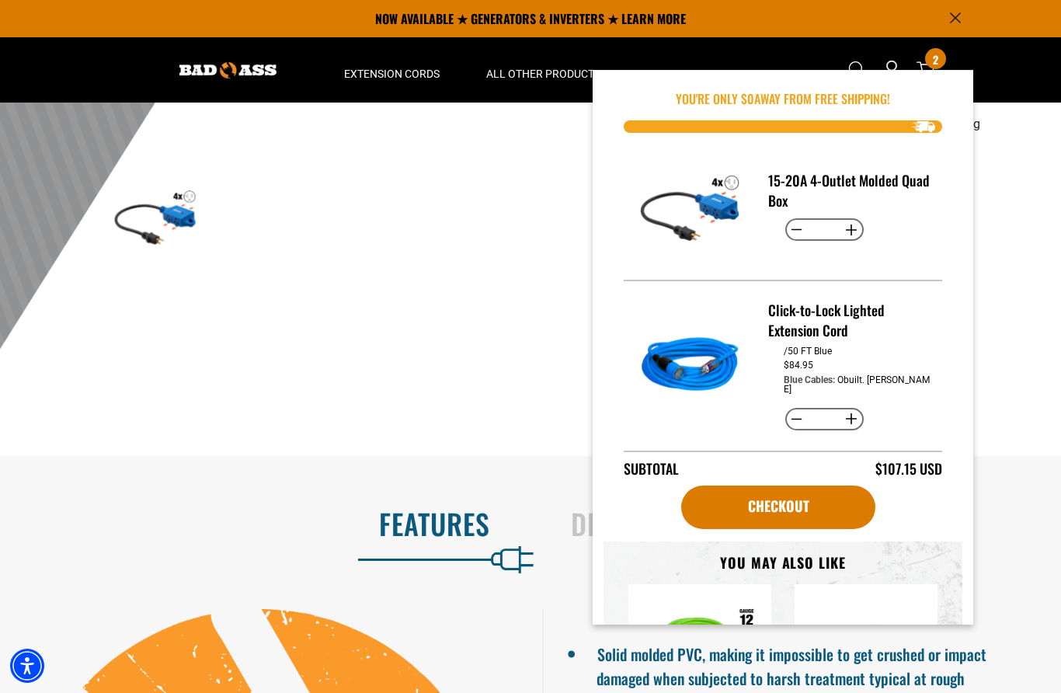
click at [1013, 456] on div "Bad Ass Extension Cords › Return to Collection › 15-20A 4-Outlet Molded Quad Bo…" at bounding box center [530, 65] width 1061 height 781
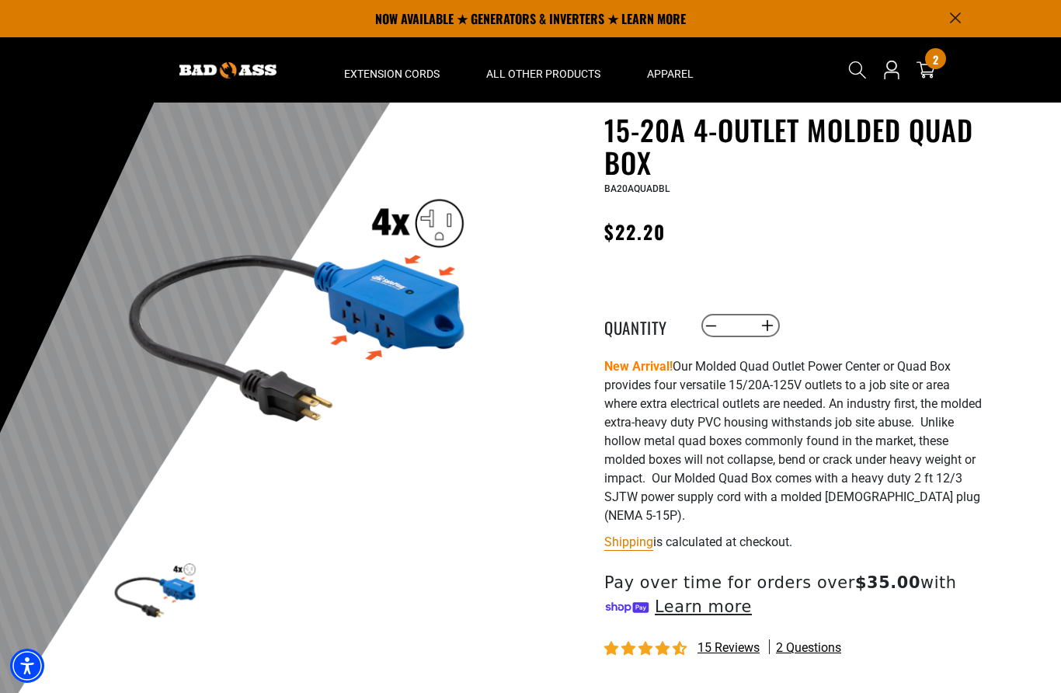
scroll to position [0, 0]
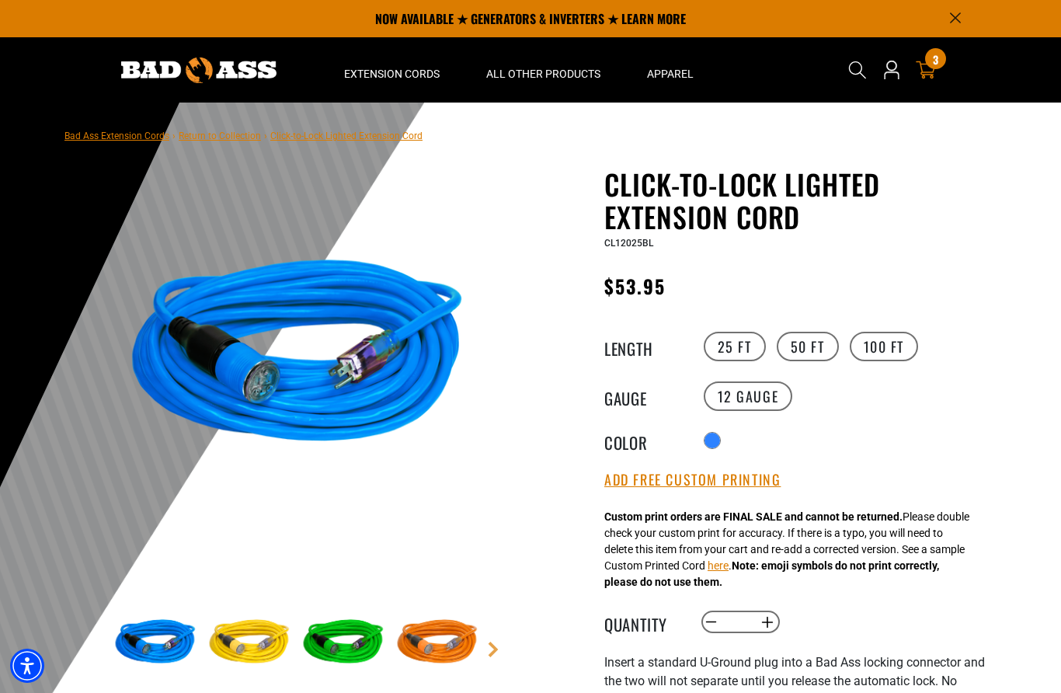
click at [938, 69] on link "3 3 items" at bounding box center [926, 70] width 25 height 19
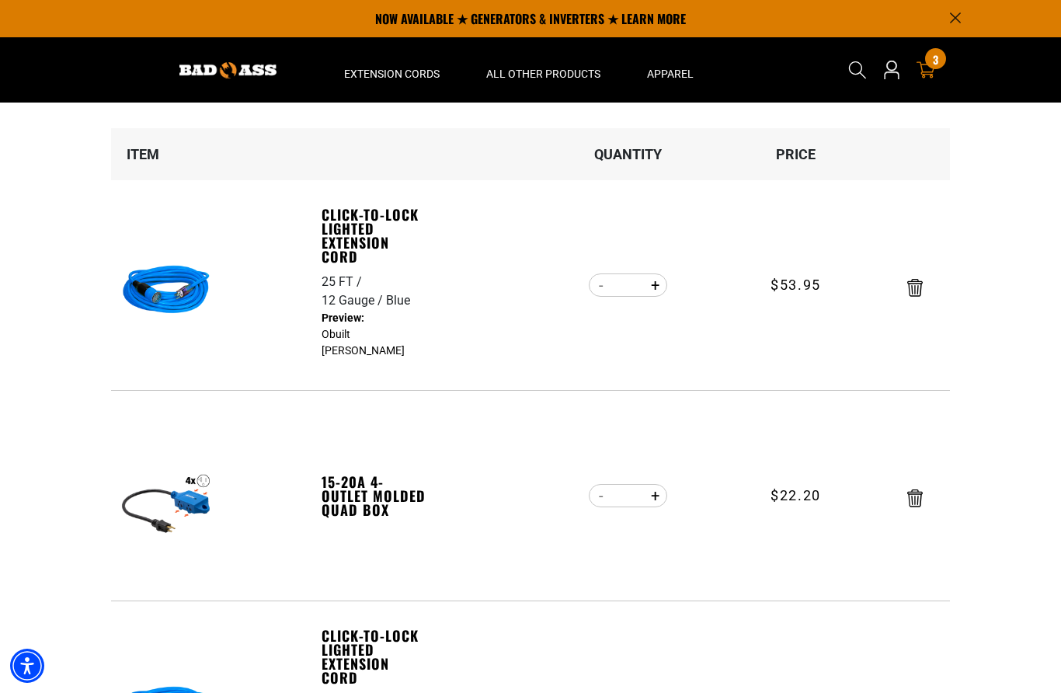
scroll to position [134, 0]
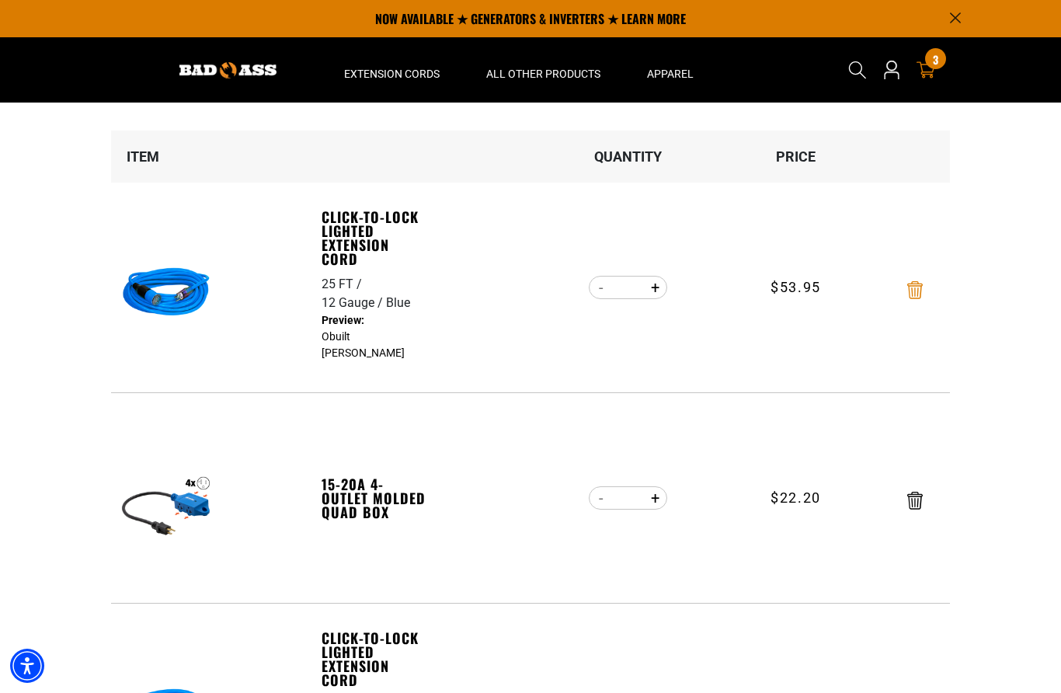
click at [907, 288] on icon "Remove Click-to-Lock Lighted Extension Cord - 25 FT / 12 Gauge / Blue" at bounding box center [915, 290] width 16 height 18
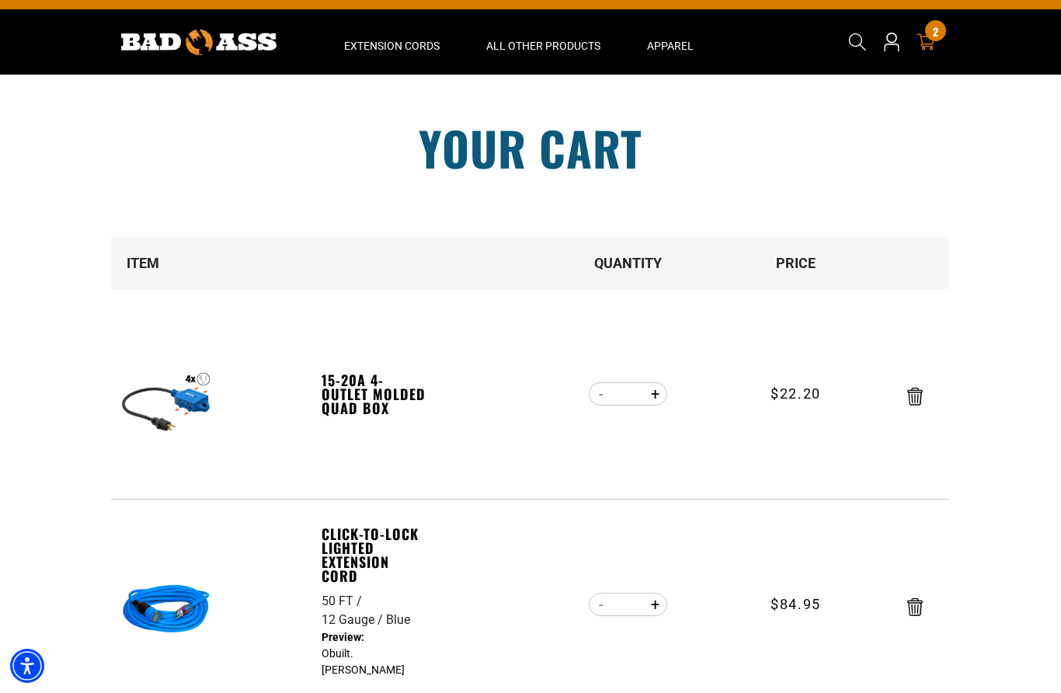
scroll to position [0, 0]
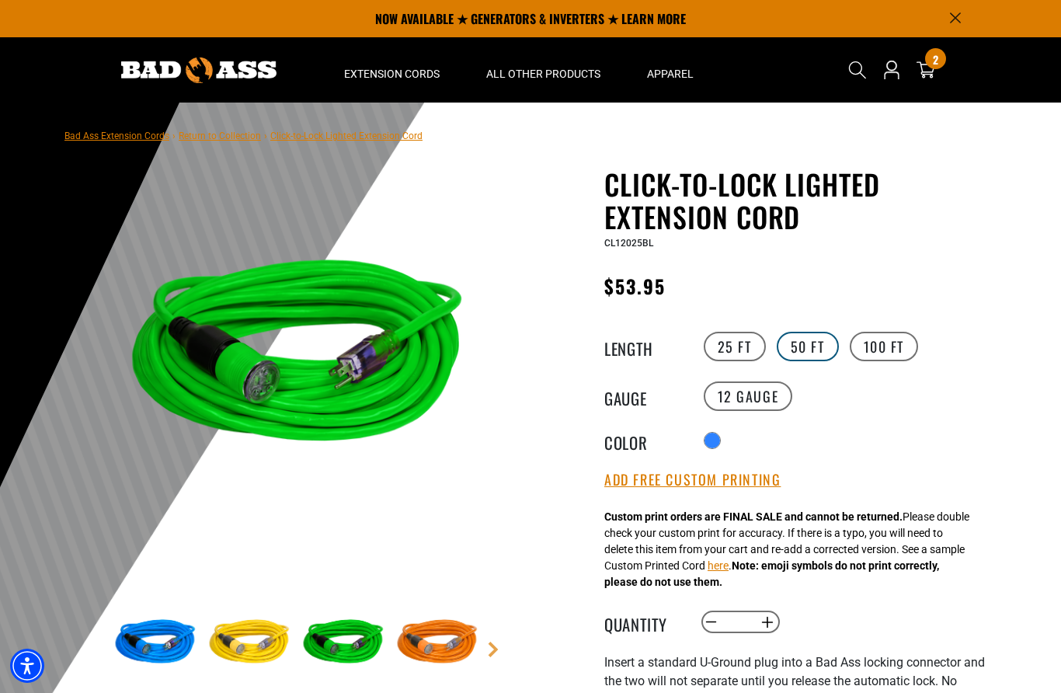
click at [806, 347] on label "50 FT" at bounding box center [808, 347] width 62 height 30
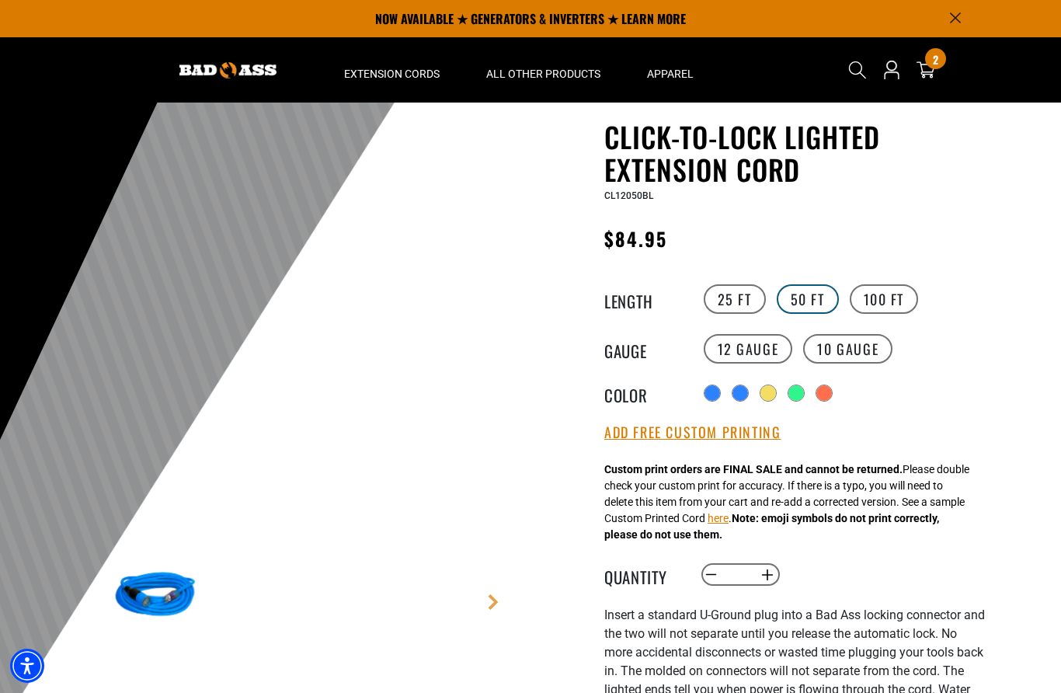
scroll to position [23, 0]
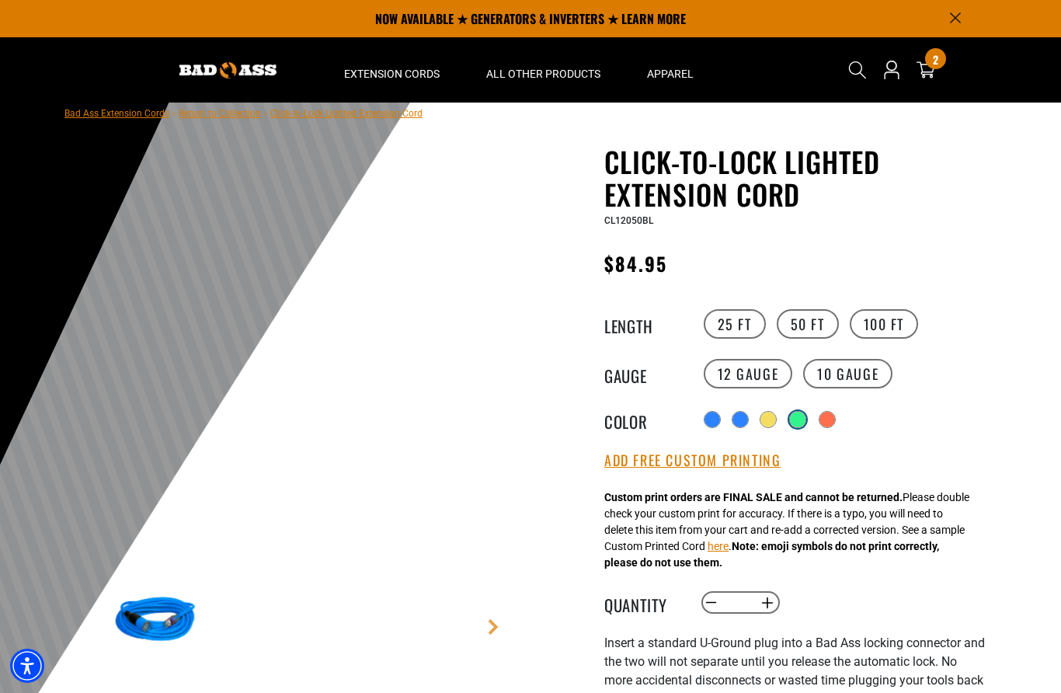
click at [795, 421] on div "products.product.variant_sold_out_or_unavailable" at bounding box center [798, 420] width 16 height 16
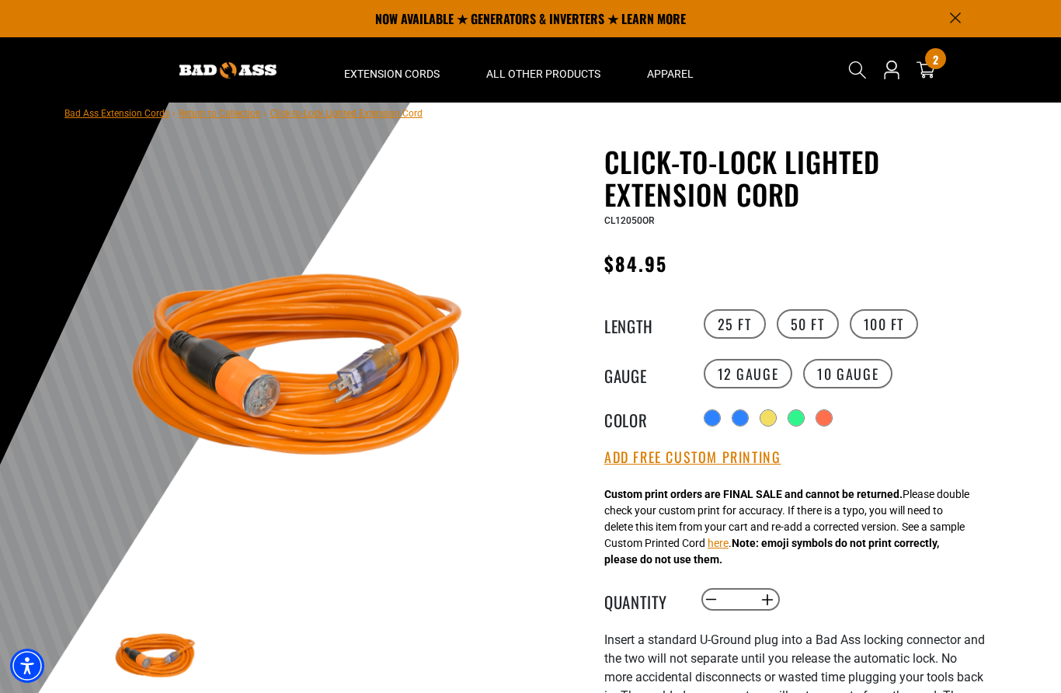
click at [755, 426] on div "Radio button products.product.variant_sold_out_or_unavailable products.product.…" at bounding box center [843, 418] width 286 height 25
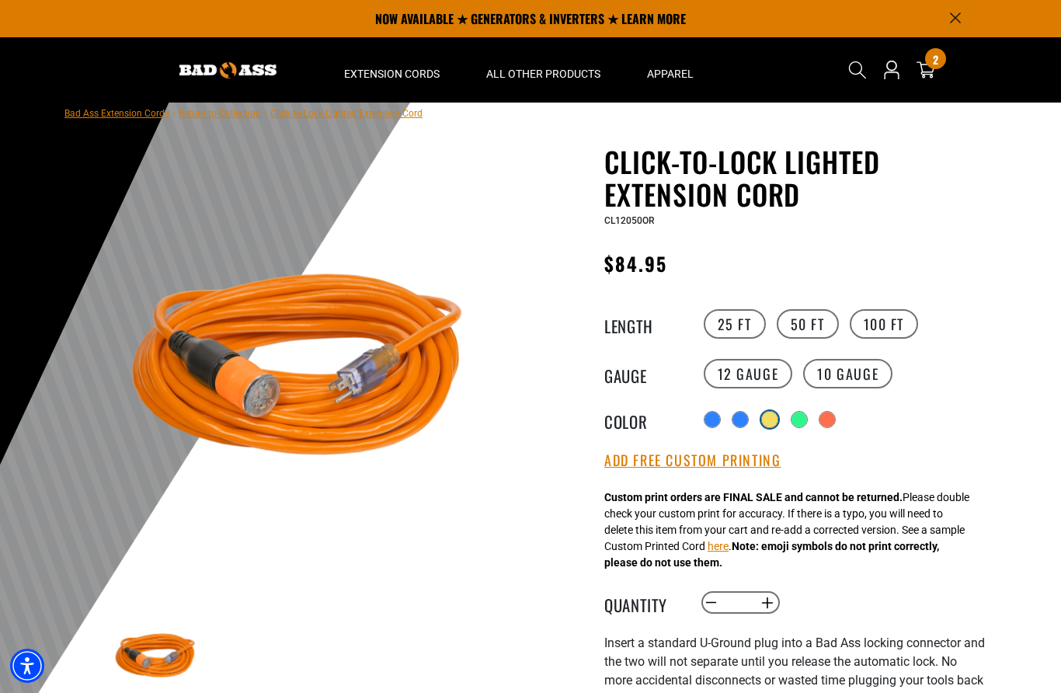
click at [764, 414] on div "products.product.variant_sold_out_or_unavailable" at bounding box center [770, 420] width 16 height 16
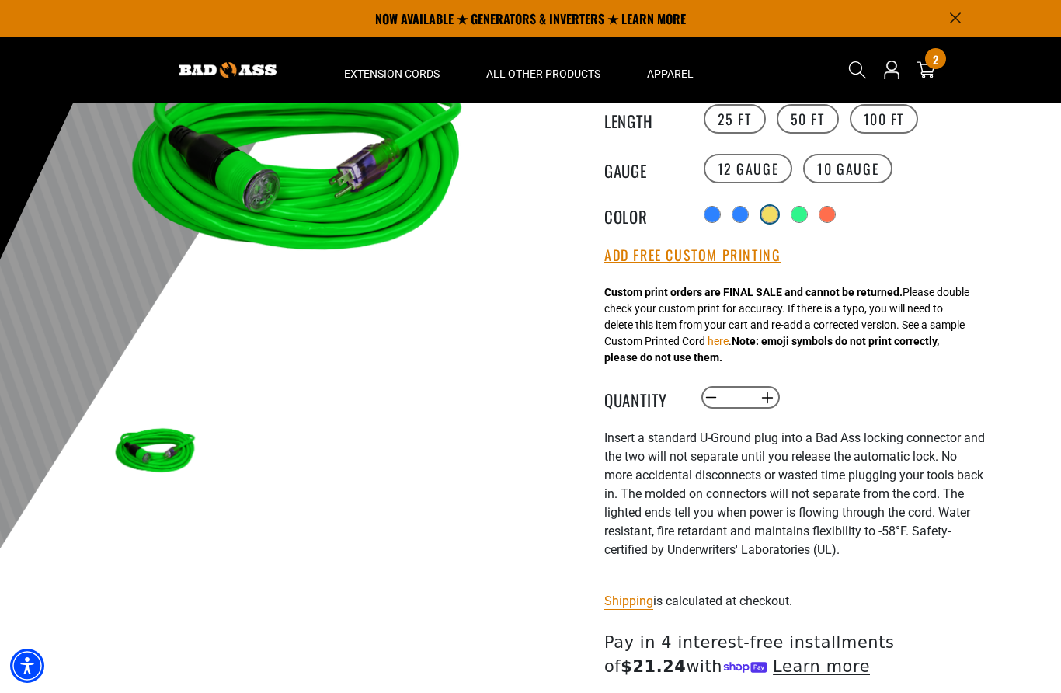
scroll to position [141, 0]
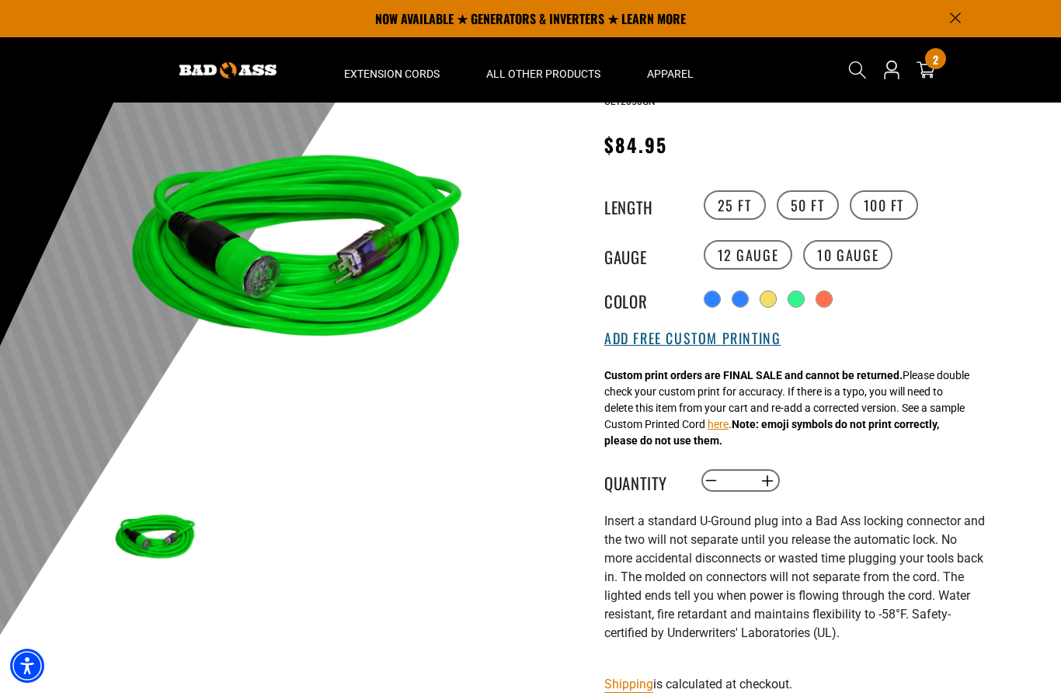
click at [726, 345] on button "Add Free Custom Printing" at bounding box center [692, 338] width 176 height 17
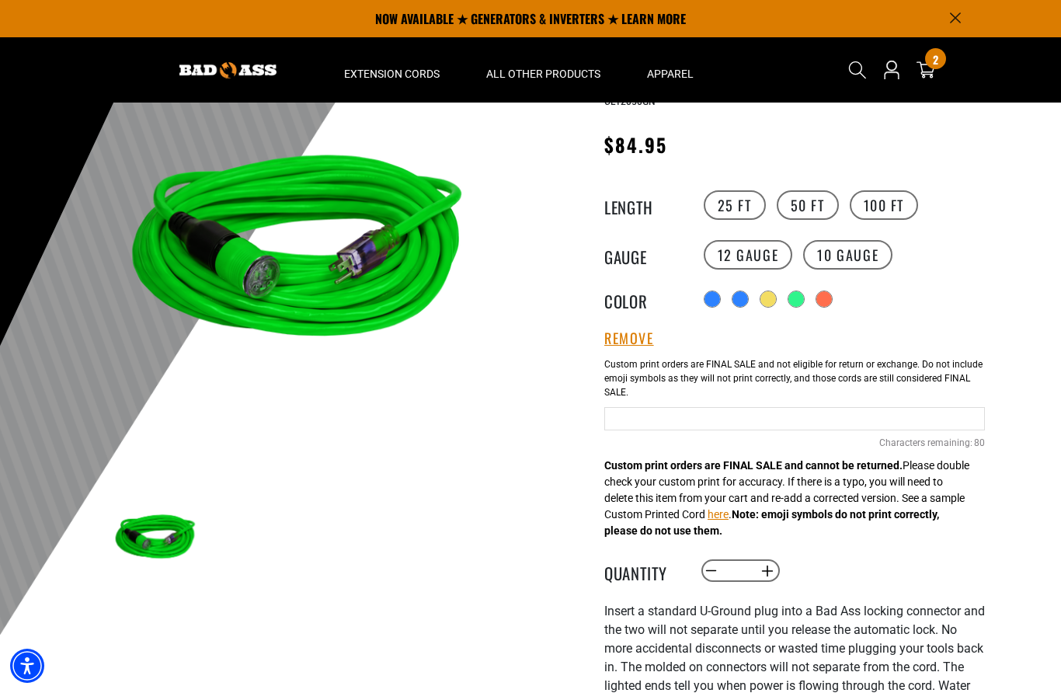
click at [657, 418] on input "Green Cables" at bounding box center [794, 418] width 381 height 23
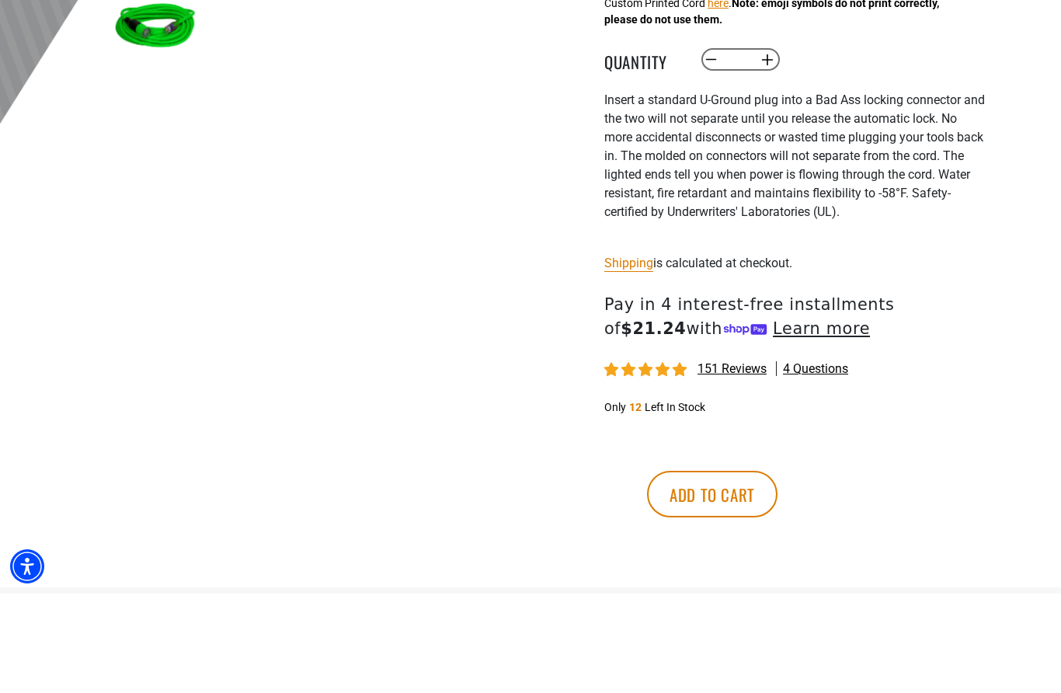
scroll to position [559, 0]
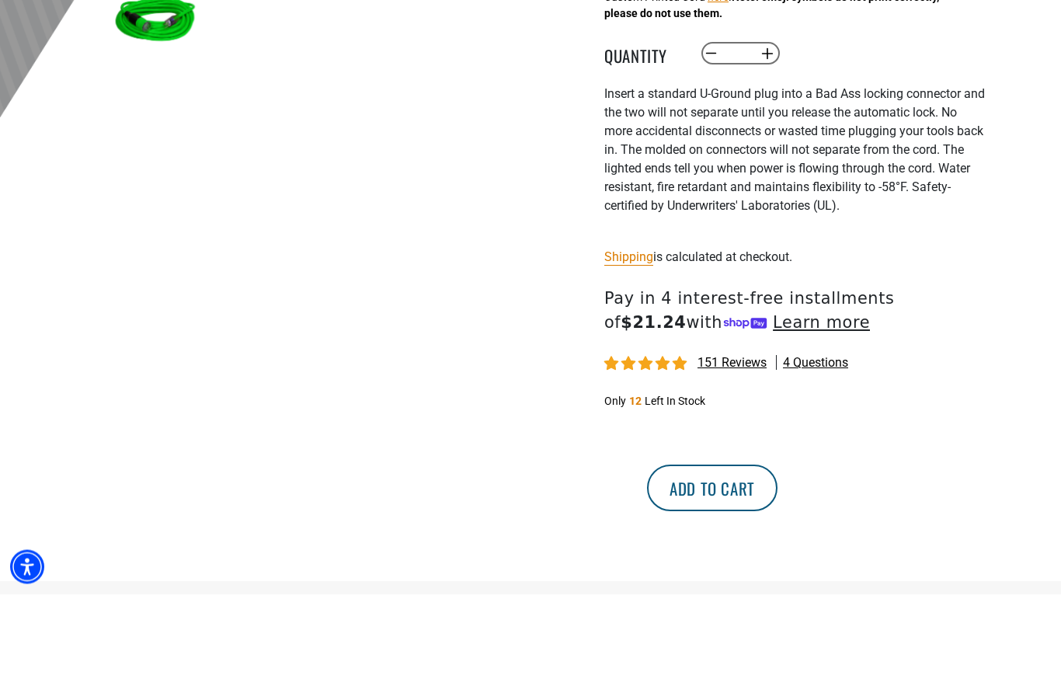
type input "**********"
click at [778, 564] on button "Add to cart" at bounding box center [712, 587] width 131 height 47
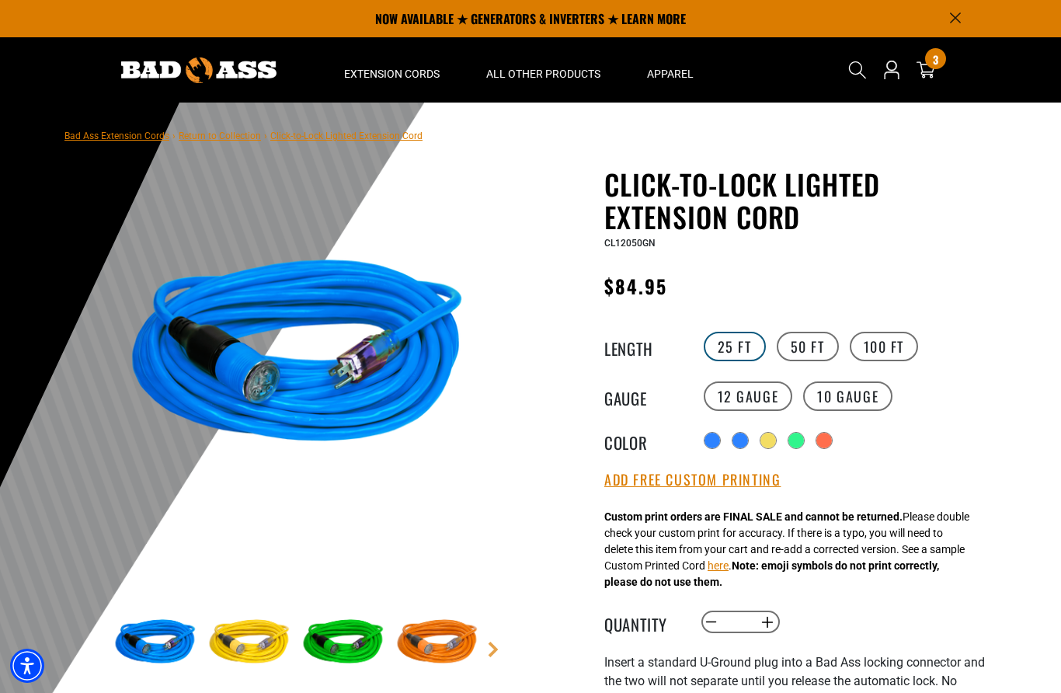
click at [733, 340] on label "25 FT" at bounding box center [735, 347] width 62 height 30
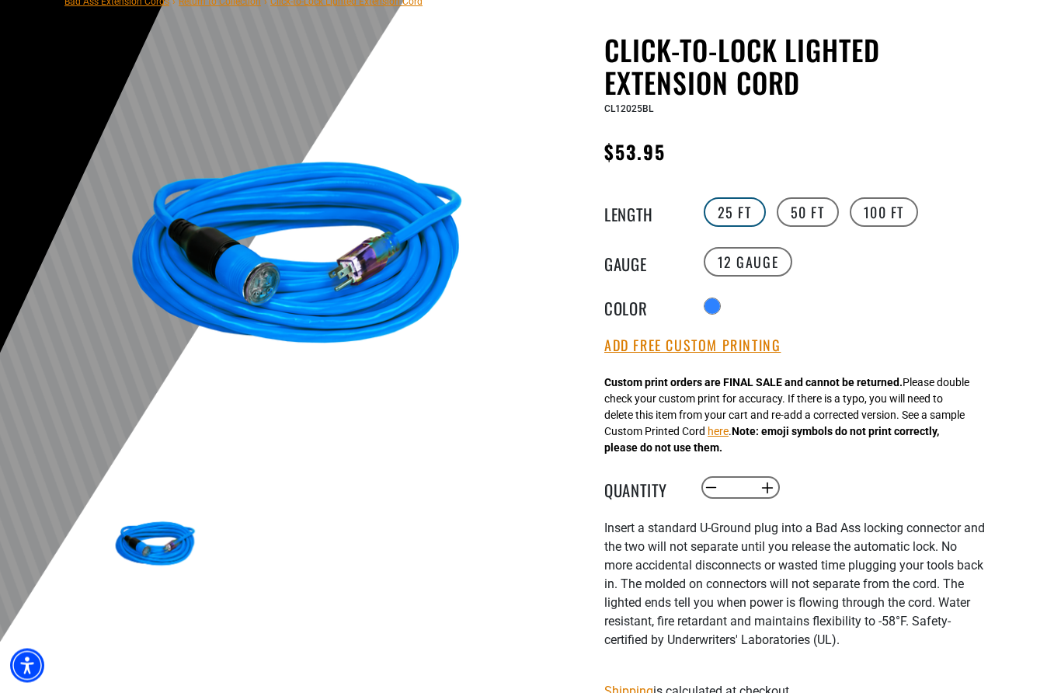
scroll to position [215, 0]
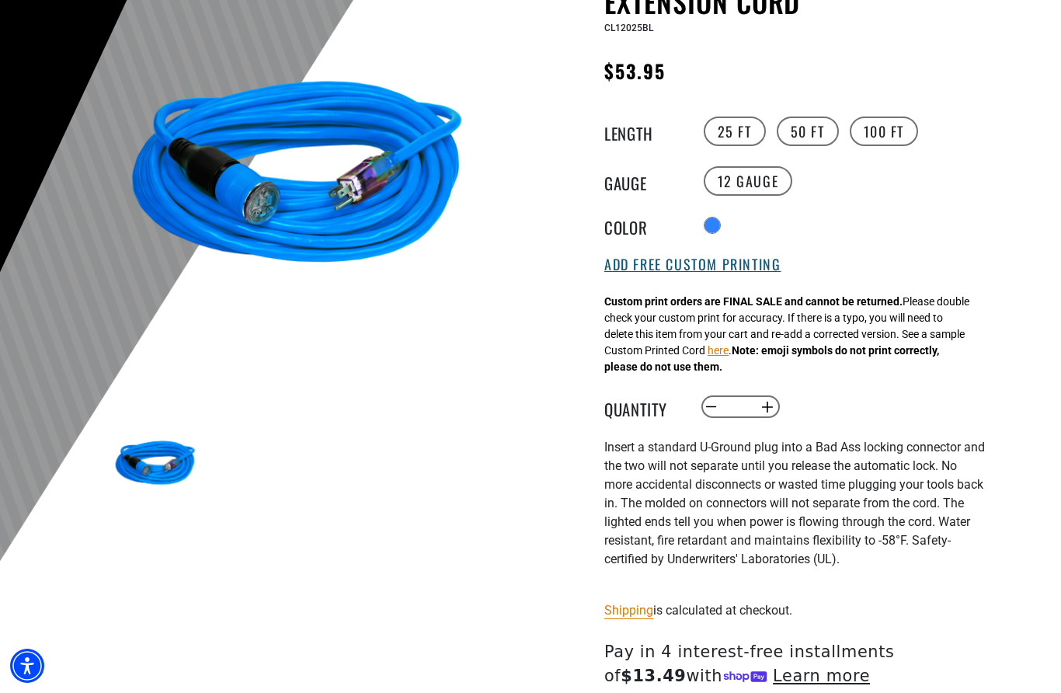
click at [729, 269] on button "Add Free Custom Printing" at bounding box center [692, 264] width 176 height 17
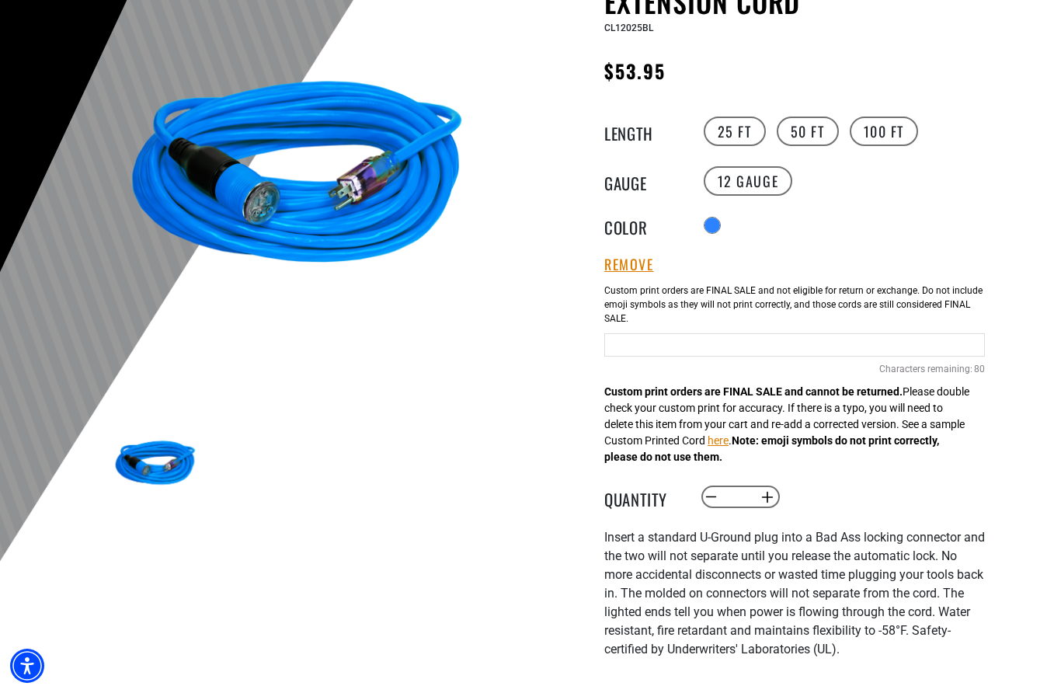
click at [641, 352] on input "Blue Cables" at bounding box center [794, 344] width 381 height 23
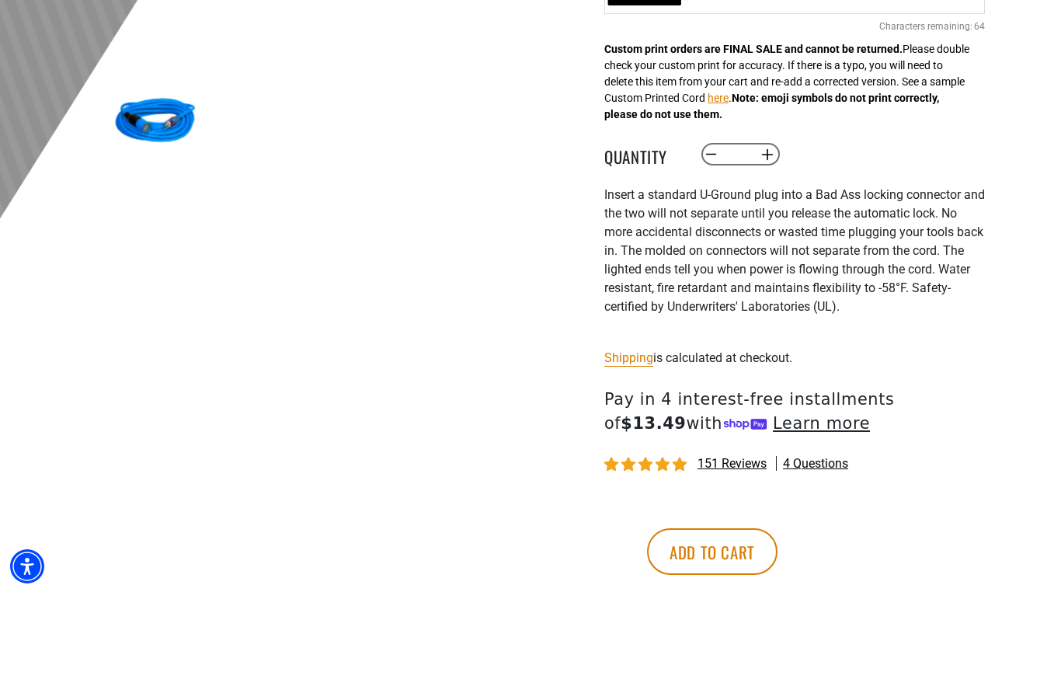
scroll to position [461, 0]
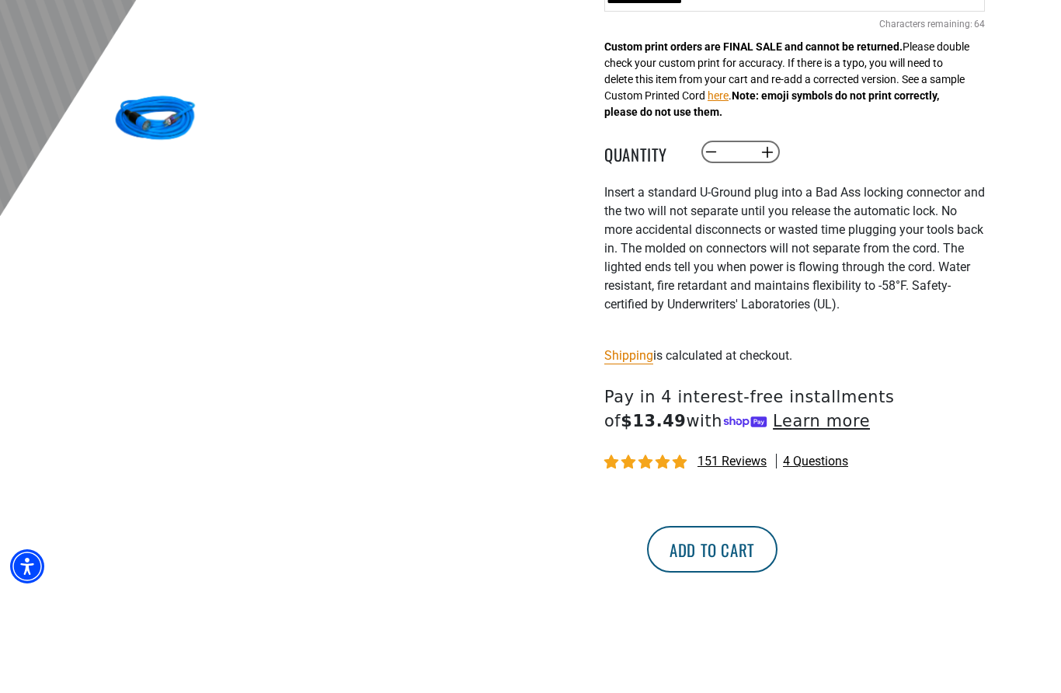
type input "**********"
click at [778, 625] on button "Add to cart" at bounding box center [712, 648] width 131 height 47
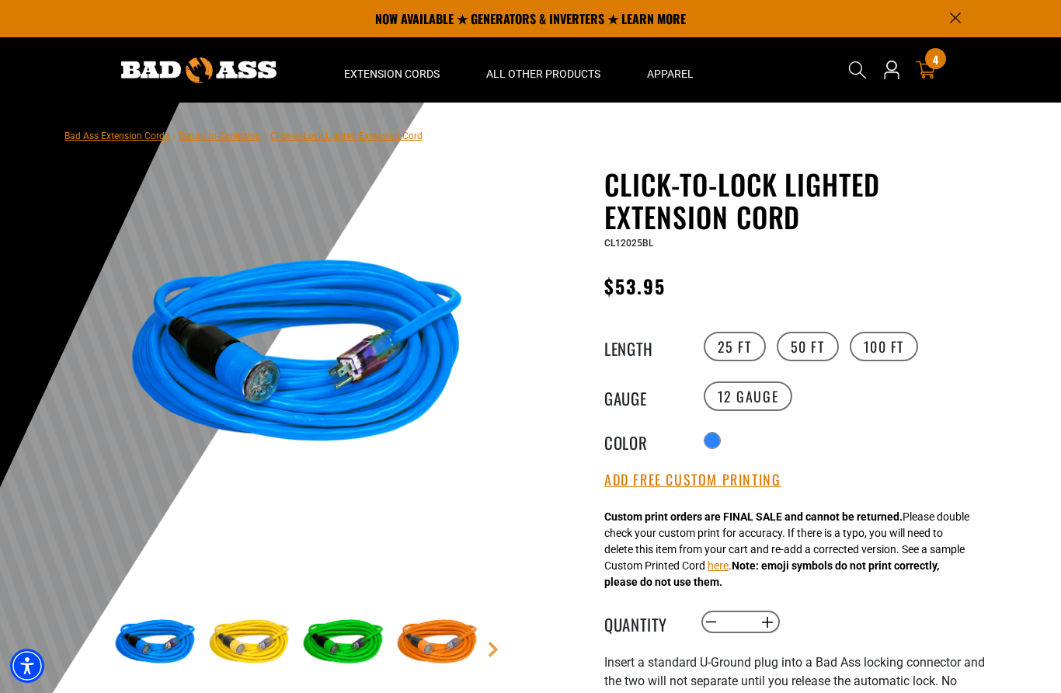
click at [927, 68] on icon at bounding box center [926, 70] width 20 height 20
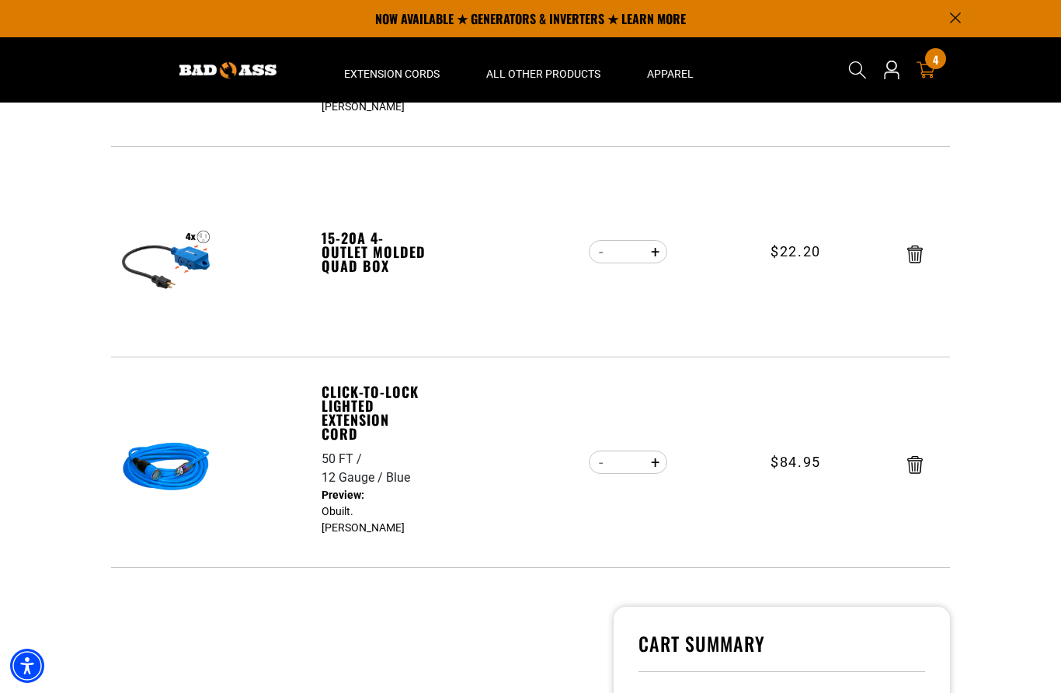
scroll to position [590, 0]
click at [907, 468] on icon "Remove Click-to-Lock Lighted Extension Cord - 50 FT / 12 Gauge / Blue" at bounding box center [915, 466] width 16 height 18
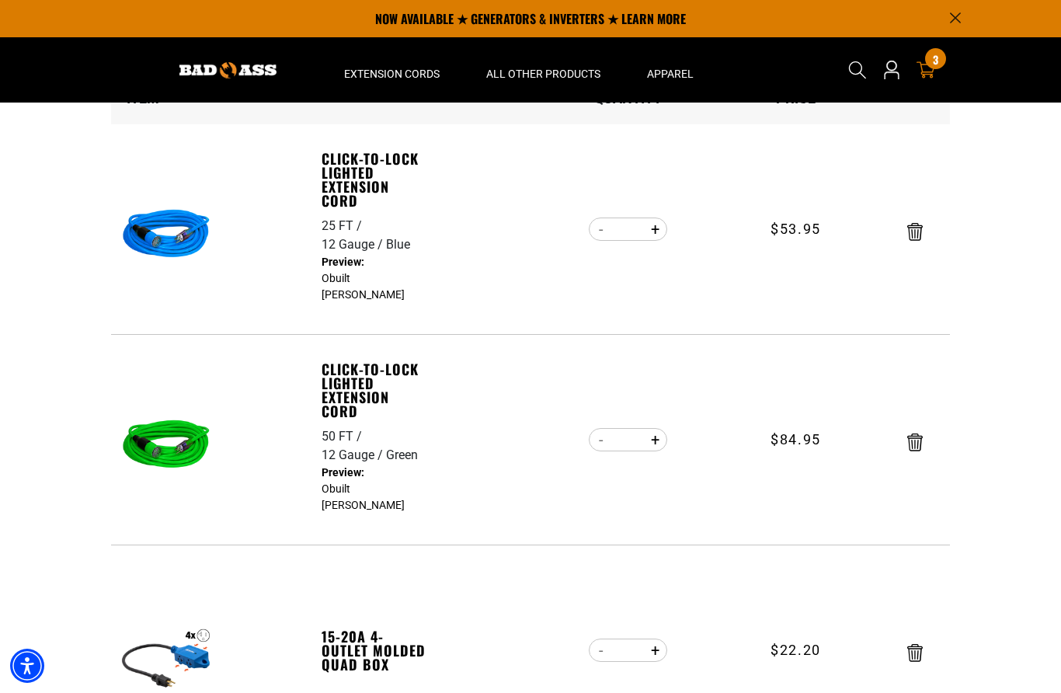
scroll to position [0, 0]
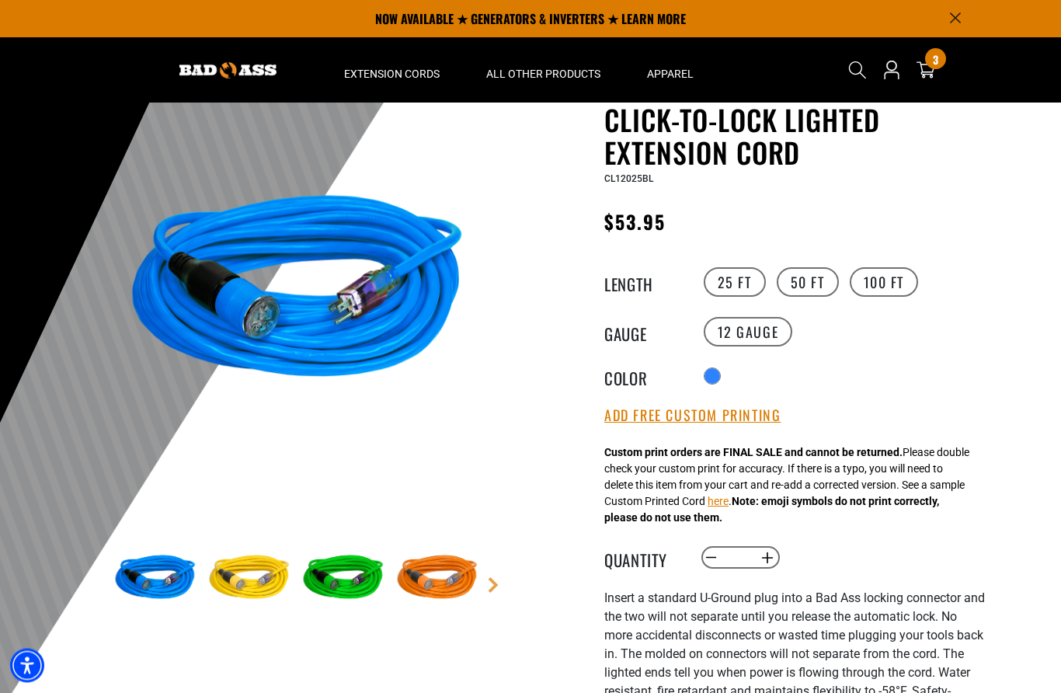
scroll to position [42, 0]
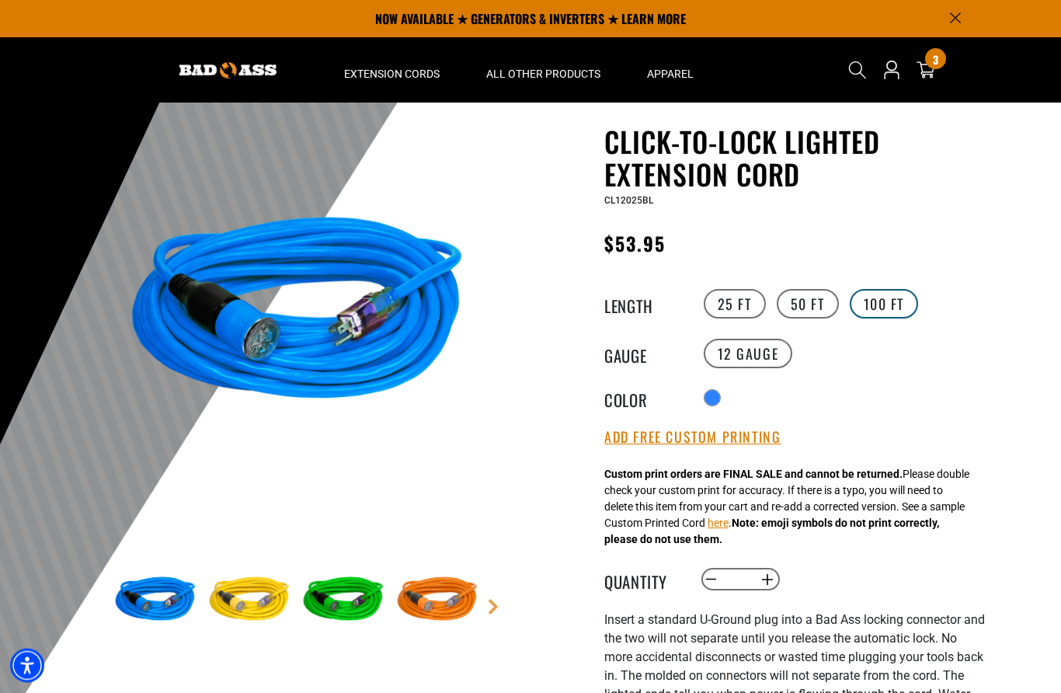
click at [882, 305] on label "100 FT" at bounding box center [884, 305] width 69 height 30
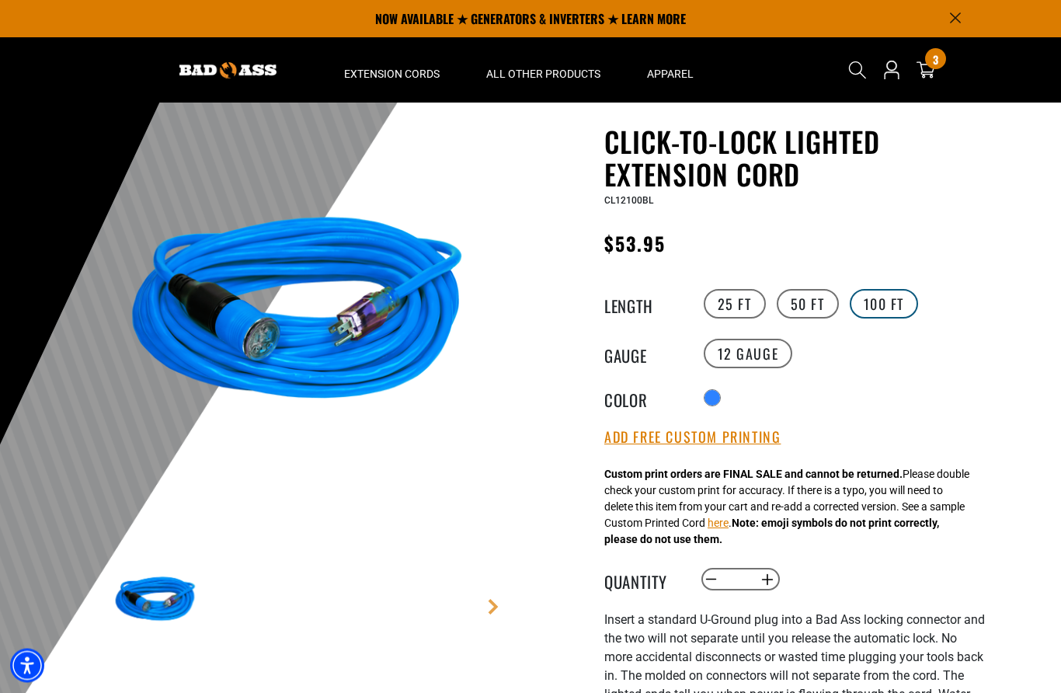
scroll to position [43, 0]
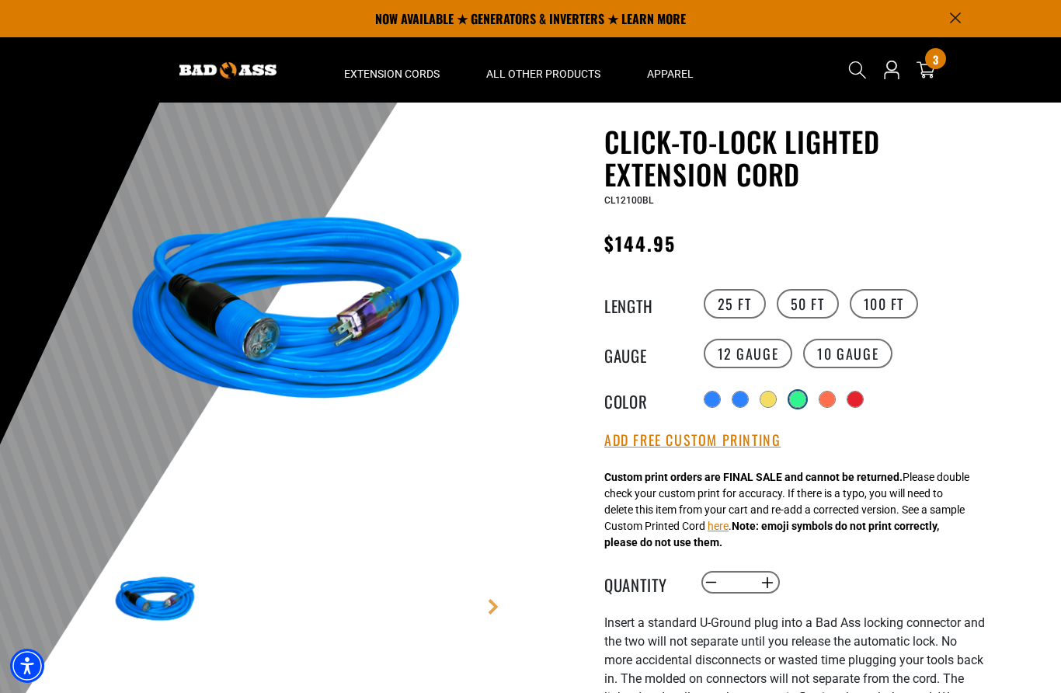
click at [804, 398] on div "products.product.variant_sold_out_or_unavailable" at bounding box center [798, 400] width 16 height 16
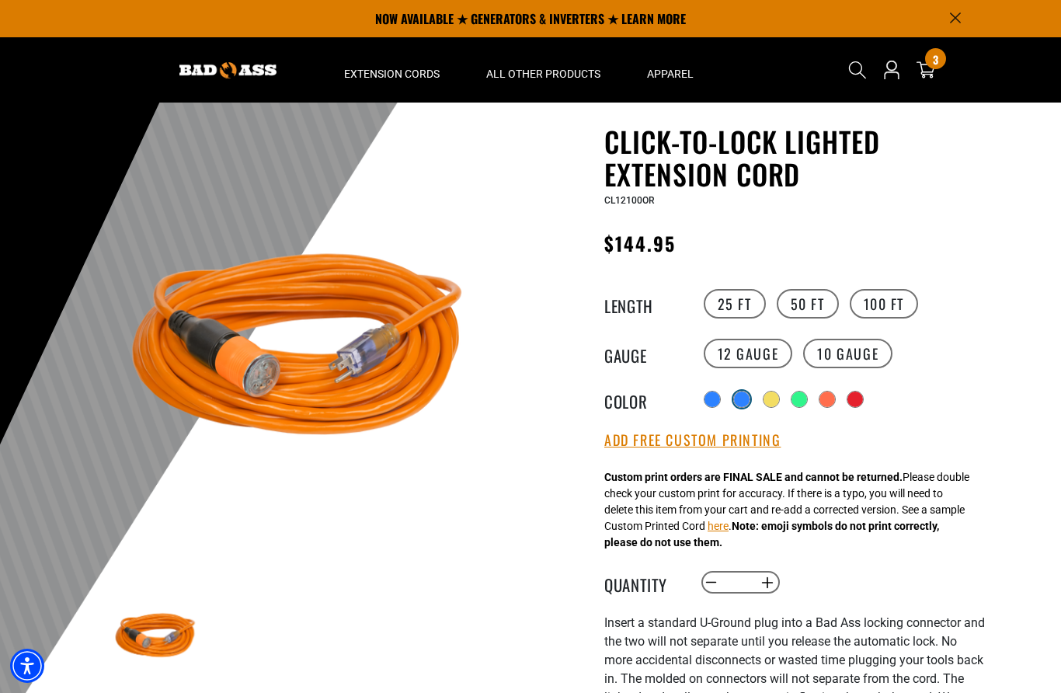
click at [736, 398] on div "products.product.variant_sold_out_or_unavailable" at bounding box center [742, 400] width 16 height 16
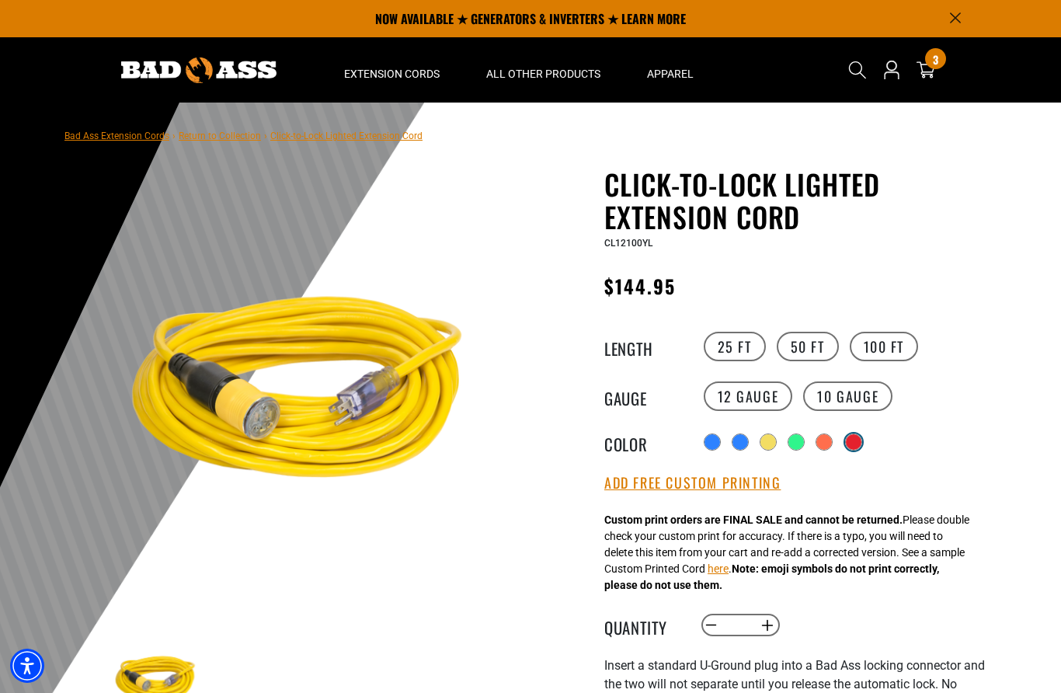
click at [857, 444] on div "products.product.variant_sold_out_or_unavailable" at bounding box center [854, 442] width 16 height 16
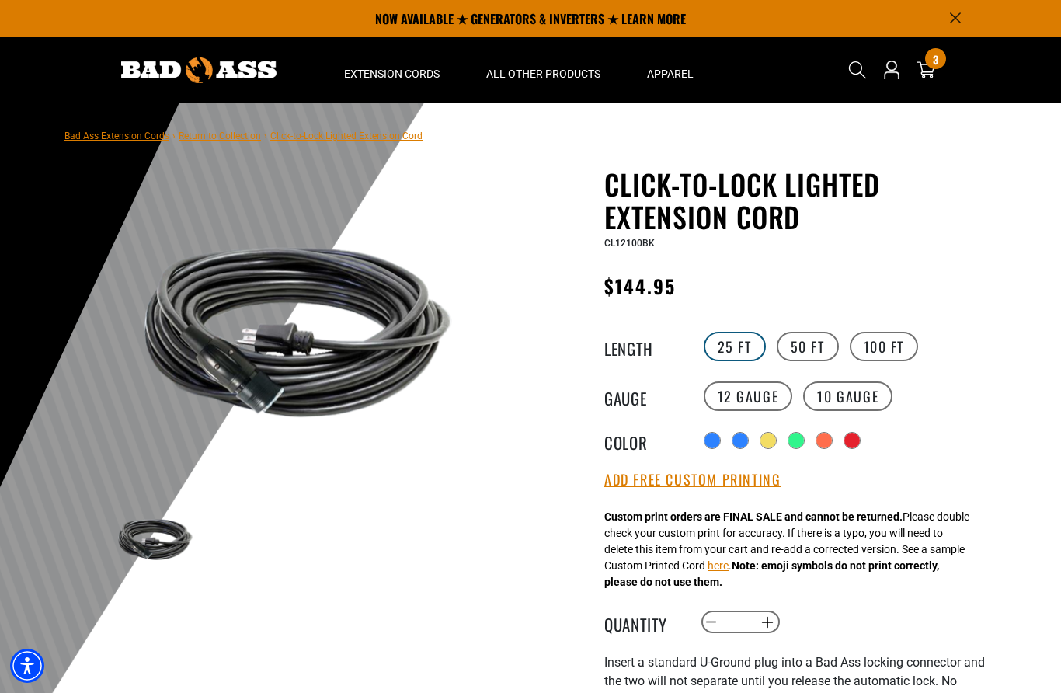
click at [729, 343] on label "25 FT" at bounding box center [735, 347] width 62 height 30
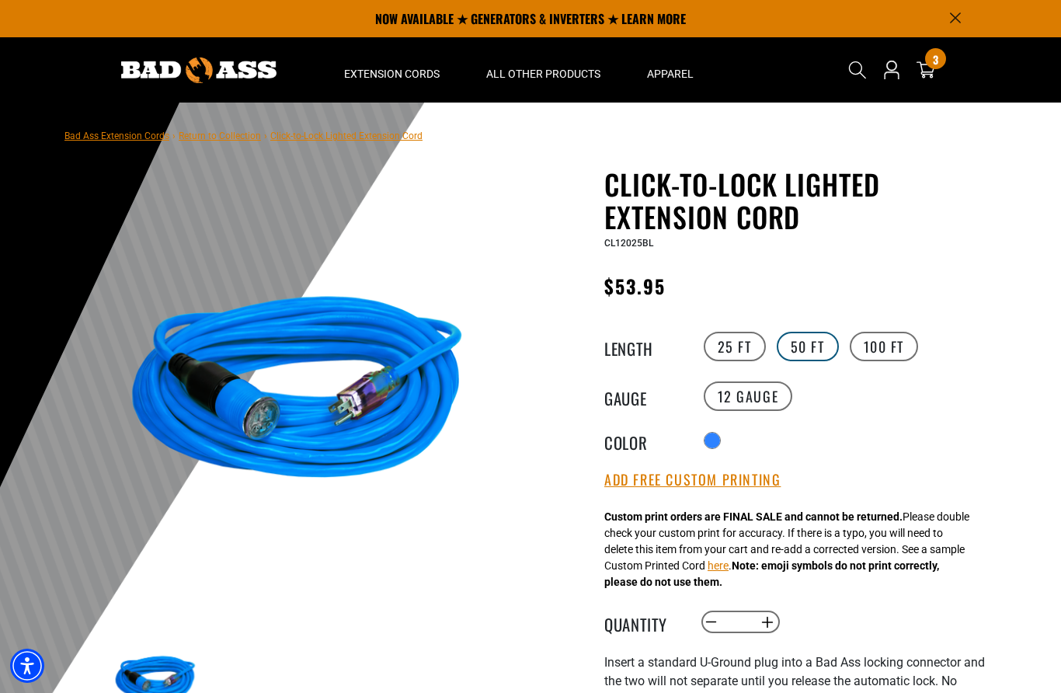
click at [794, 360] on label "50 FT" at bounding box center [808, 347] width 62 height 30
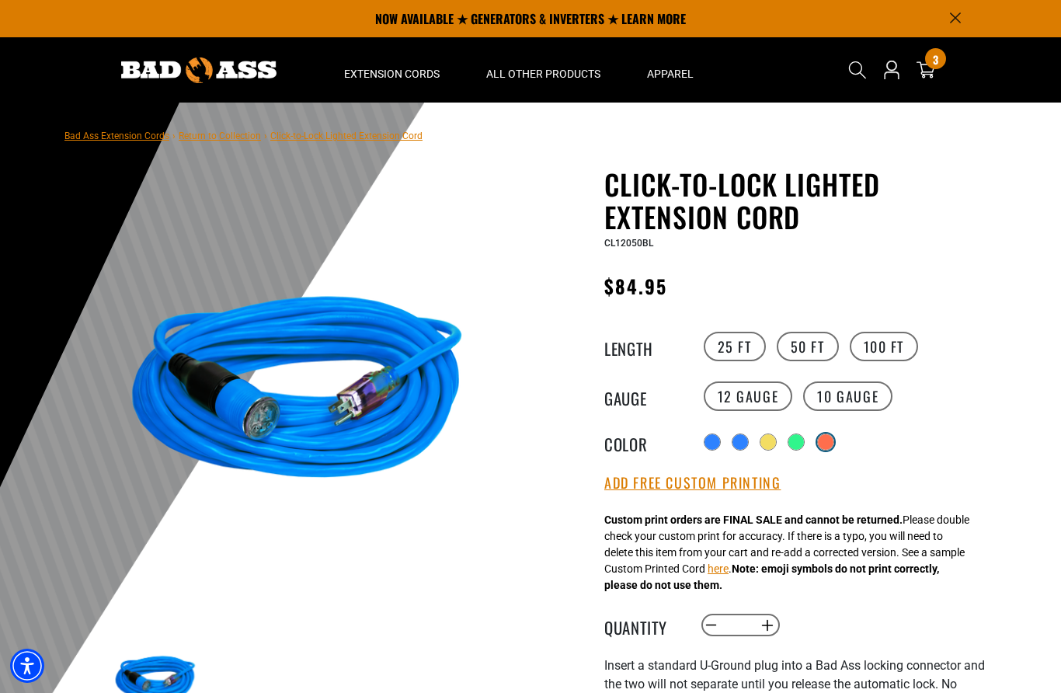
click at [824, 449] on div "products.product.variant_sold_out_or_unavailable" at bounding box center [826, 442] width 16 height 16
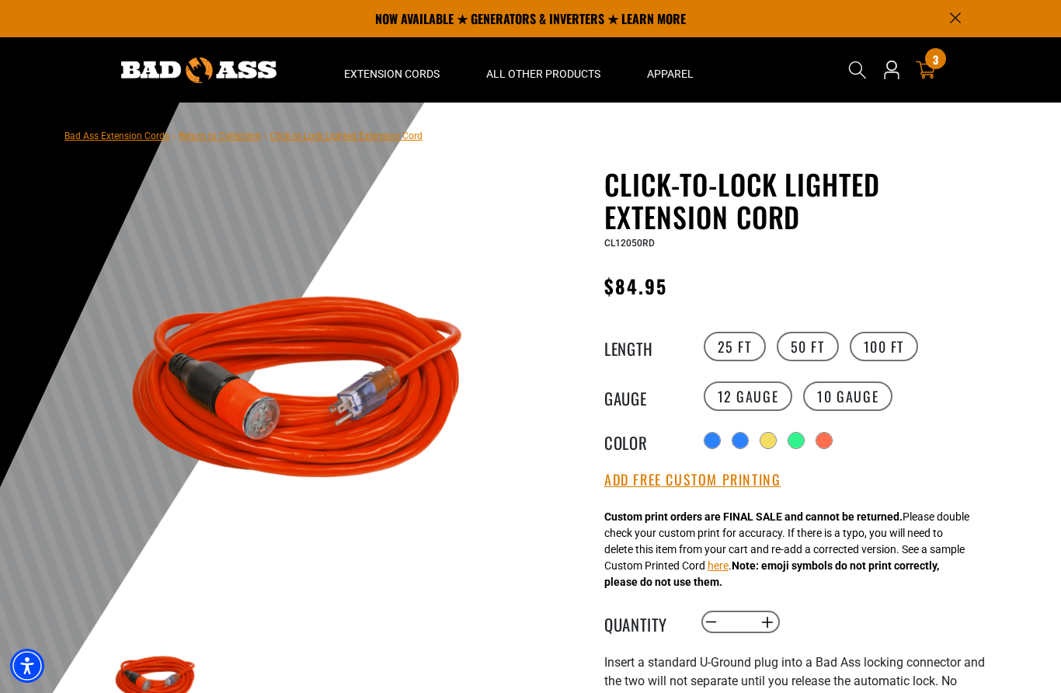
click at [928, 51] on div "3 3 items" at bounding box center [935, 58] width 21 height 21
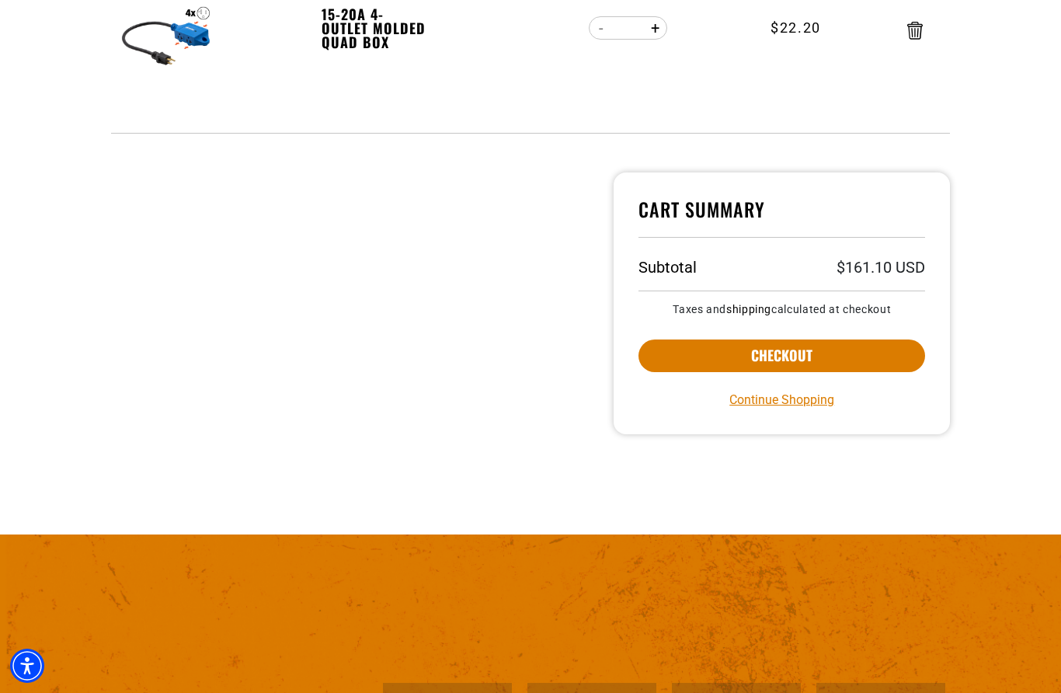
scroll to position [844, 0]
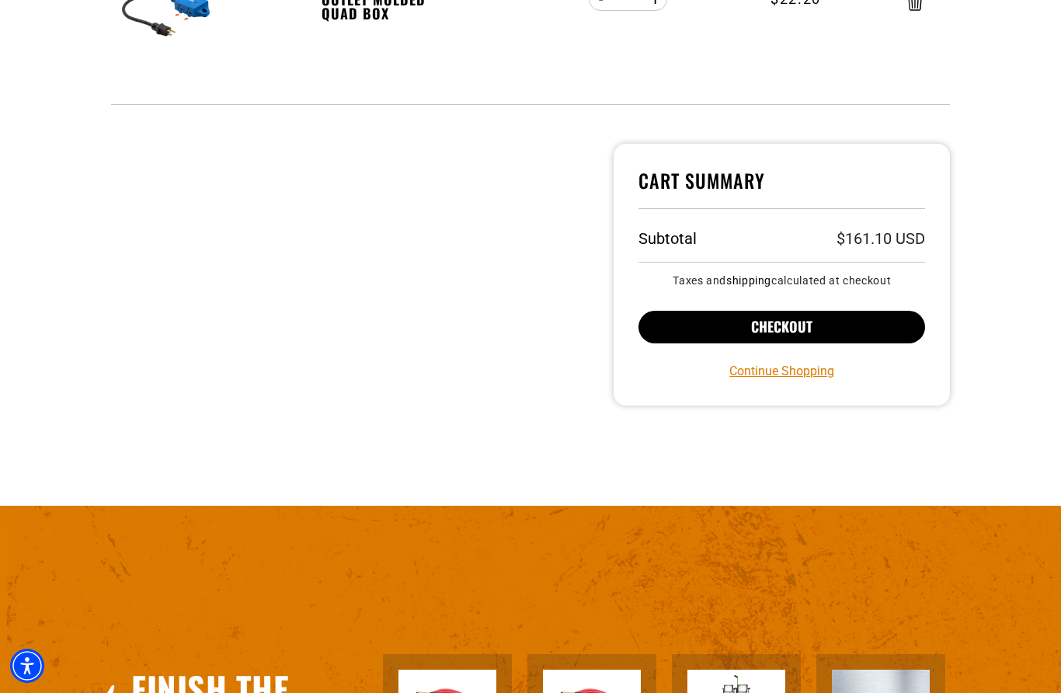
click at [850, 324] on button "Checkout" at bounding box center [782, 327] width 287 height 33
